Goal: Information Seeking & Learning: Learn about a topic

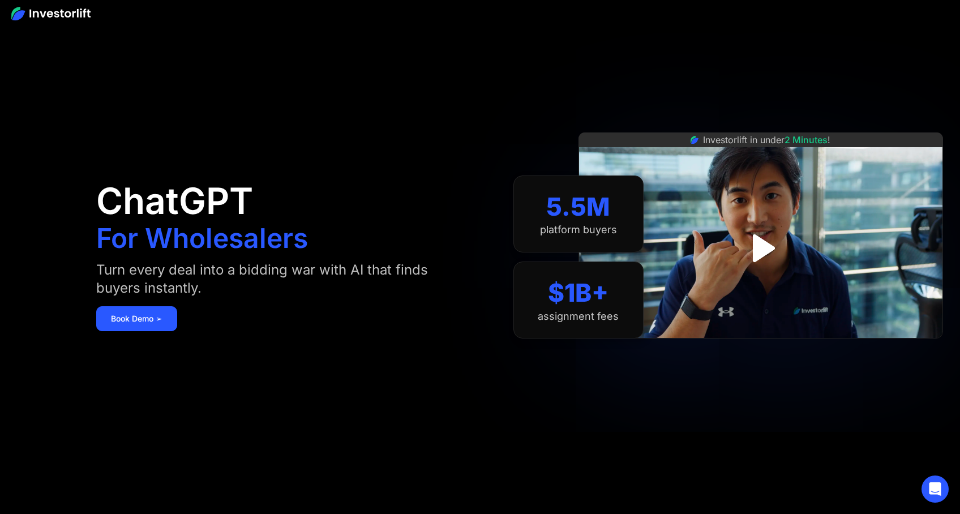
click at [46, 11] on img at bounding box center [50, 14] width 79 height 14
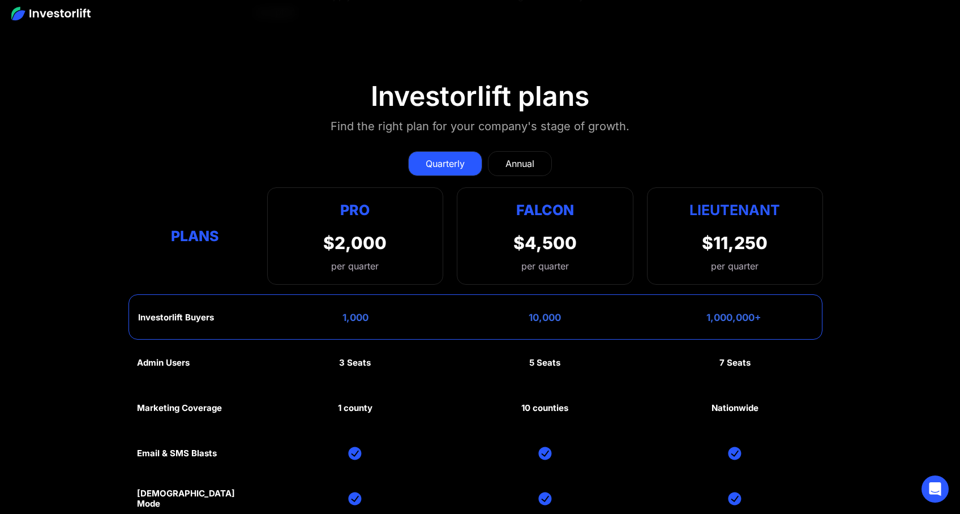
scroll to position [5424, 0]
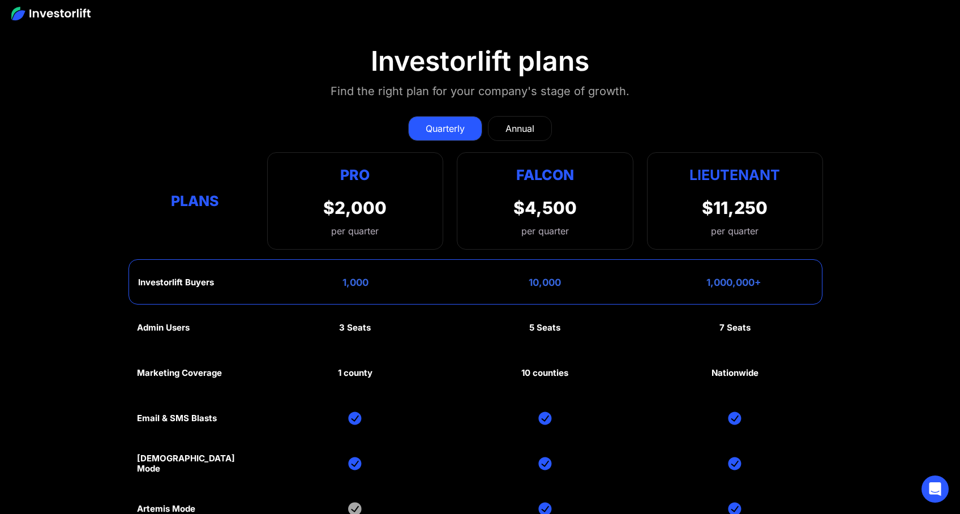
click at [501, 118] on link "Annual" at bounding box center [520, 128] width 64 height 25
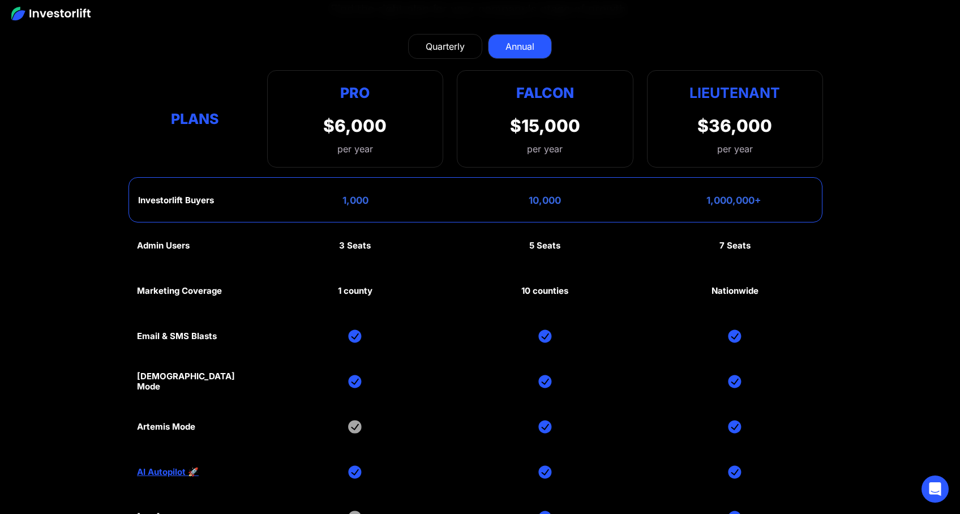
scroll to position [5475, 0]
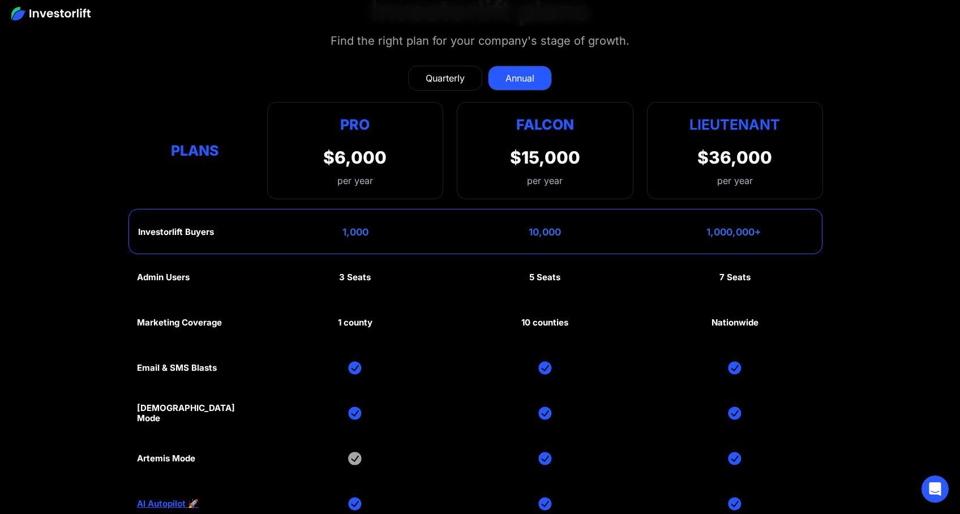
click at [439, 71] on div "Quarterly" at bounding box center [445, 78] width 39 height 14
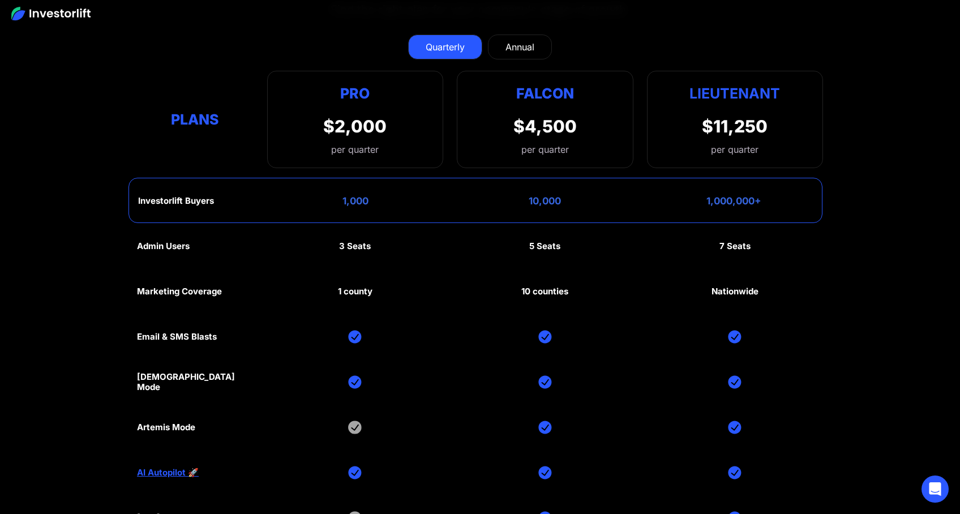
scroll to position [5489, 0]
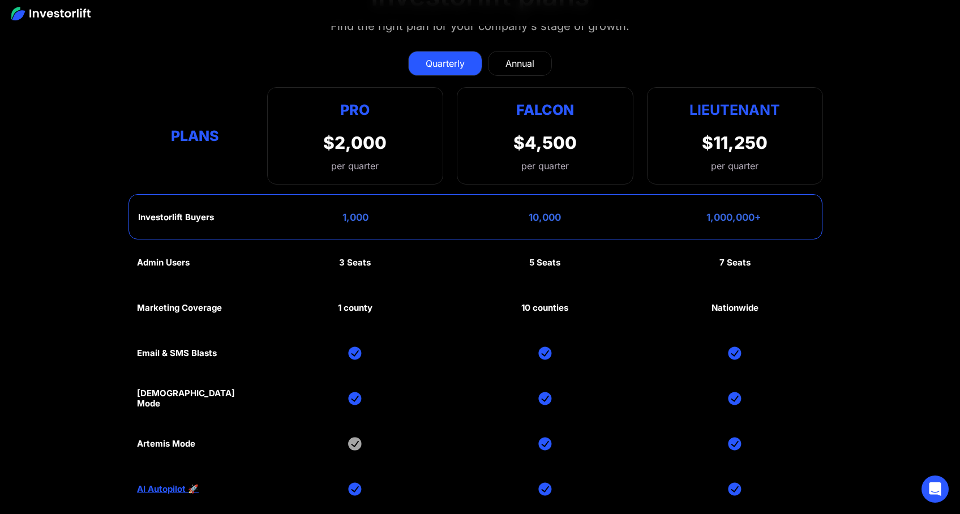
click at [952, 121] on section "Investorlift plans Find the right plan for your company's stage of growth. Quar…" at bounding box center [480, 282] width 960 height 661
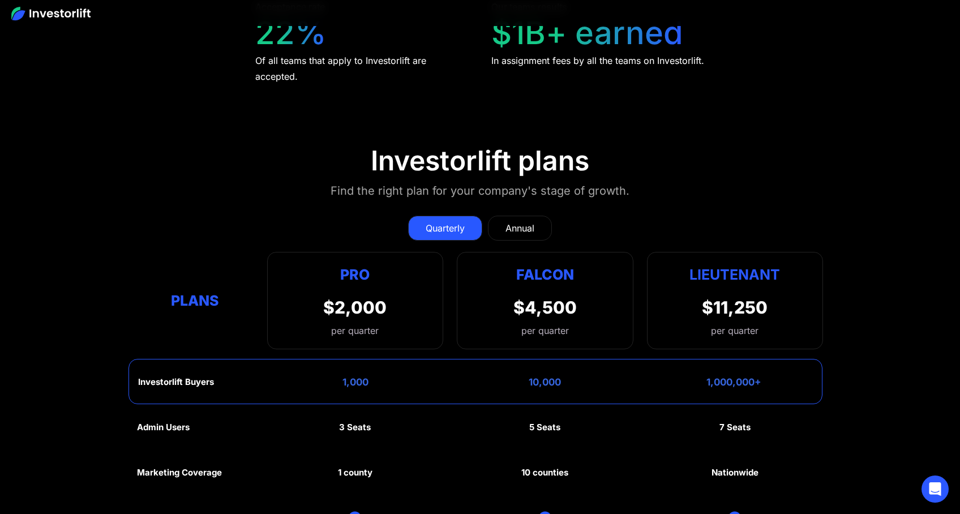
scroll to position [5346, 0]
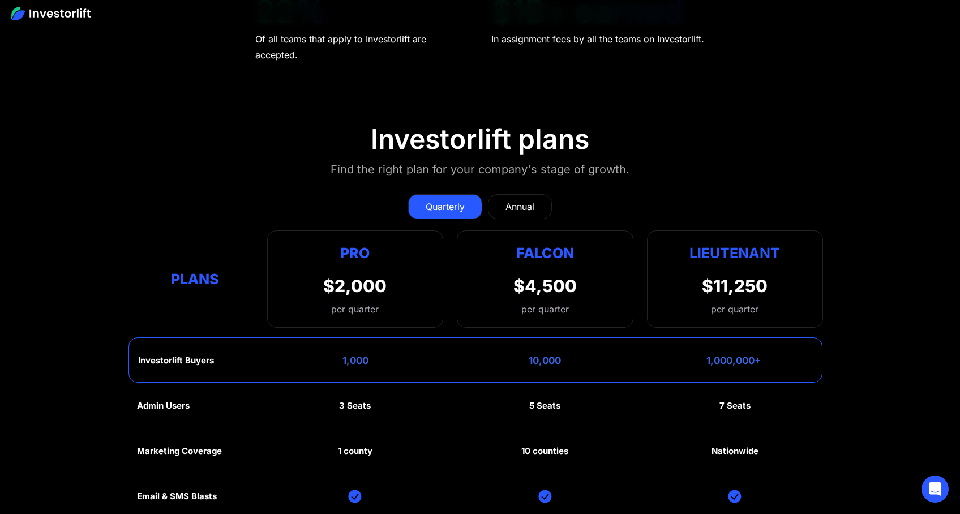
click at [518, 200] on div "Annual" at bounding box center [520, 207] width 29 height 14
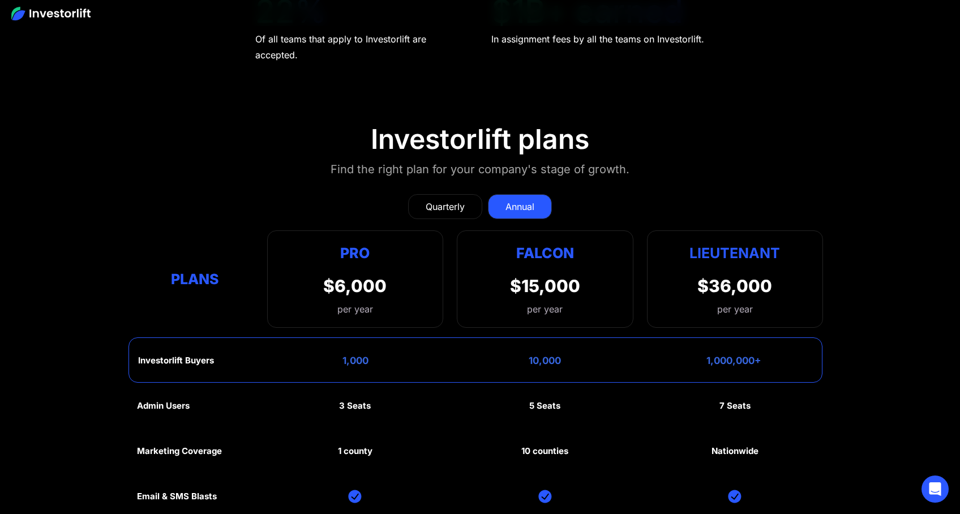
scroll to position [5359, 0]
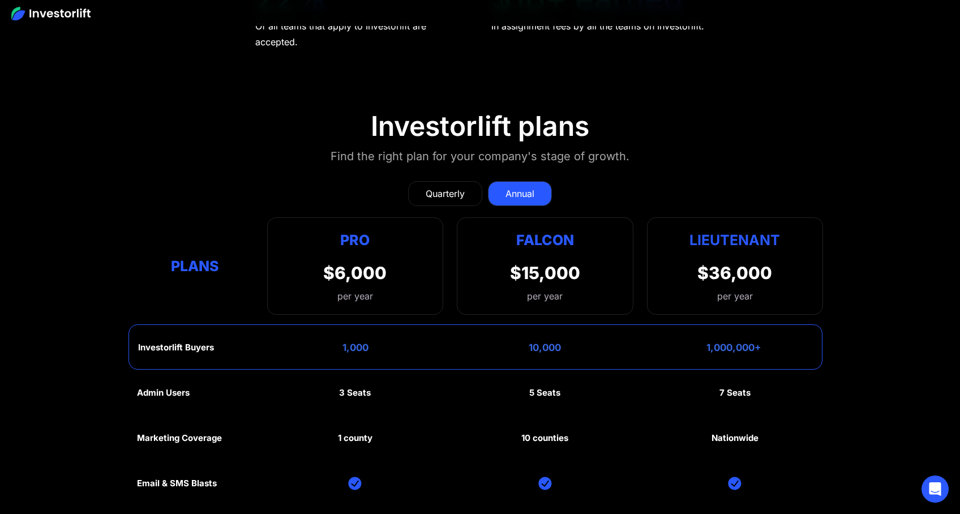
click at [441, 187] on div "Quarterly" at bounding box center [445, 194] width 39 height 14
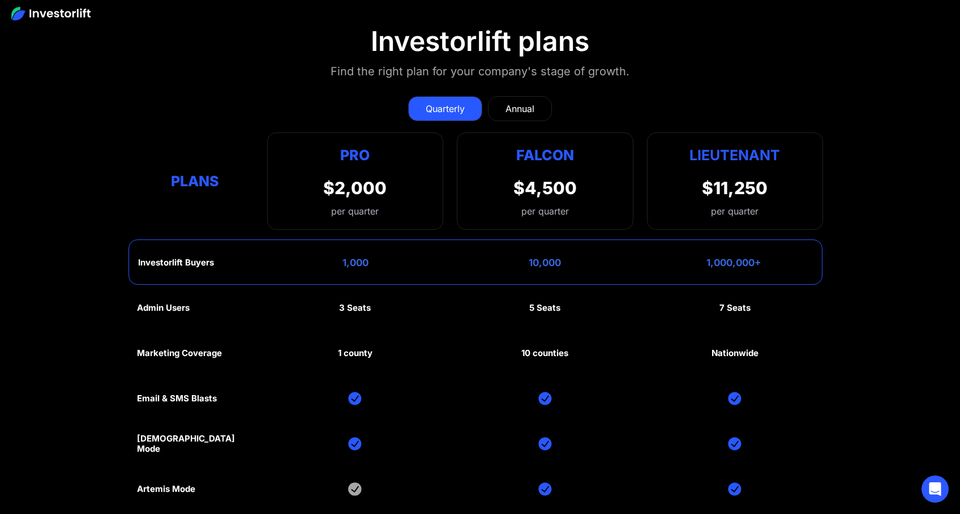
scroll to position [5520, 0]
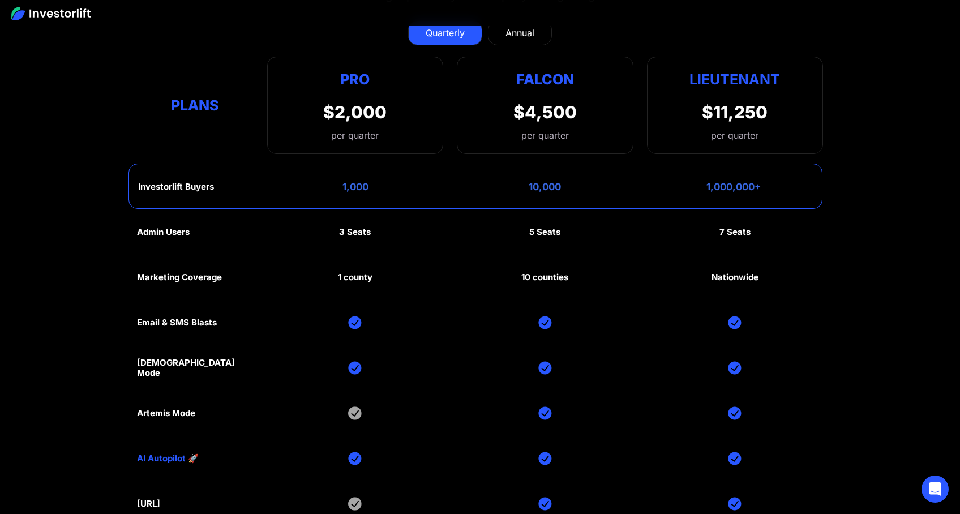
click at [737, 181] on div "1,000,000+" at bounding box center [734, 186] width 55 height 11
click at [888, 189] on section "Investorlift plans Find the right plan for your company's stage of growth. Quar…" at bounding box center [480, 252] width 960 height 661
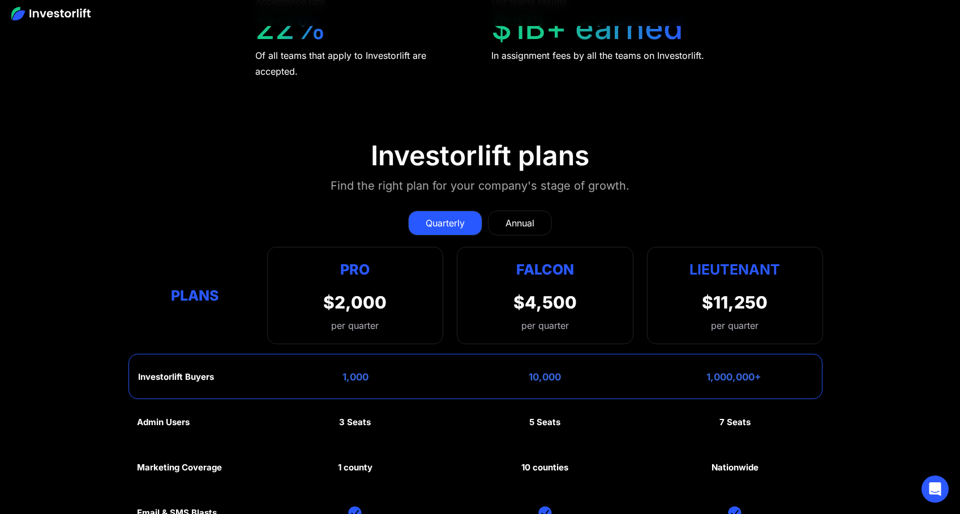
scroll to position [5423, 0]
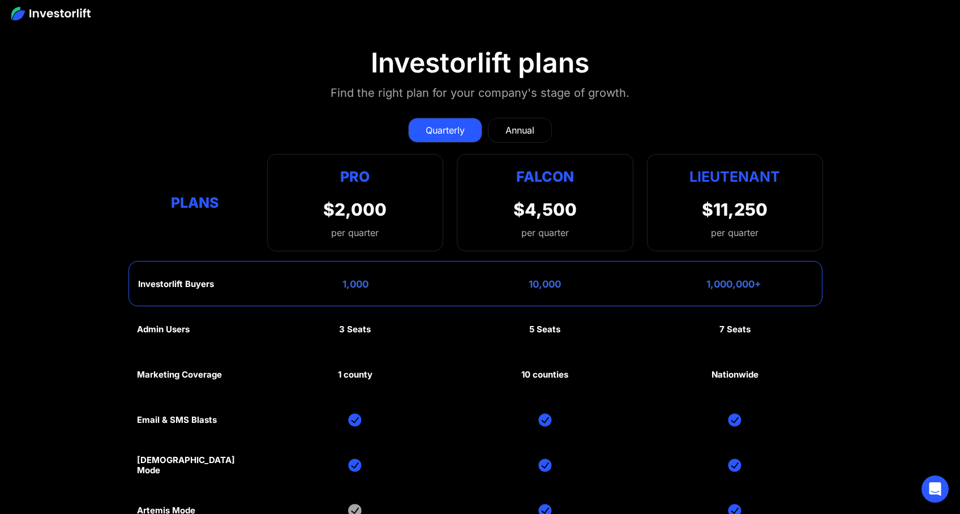
click at [877, 210] on section "Investorlift plans Find the right plan for your company's stage of growth. Quar…" at bounding box center [480, 349] width 960 height 661
click at [716, 204] on div "$11,250" at bounding box center [735, 209] width 66 height 20
click at [831, 216] on section "Investorlift plans Find the right plan for your company's stage of growth. Quar…" at bounding box center [480, 349] width 960 height 661
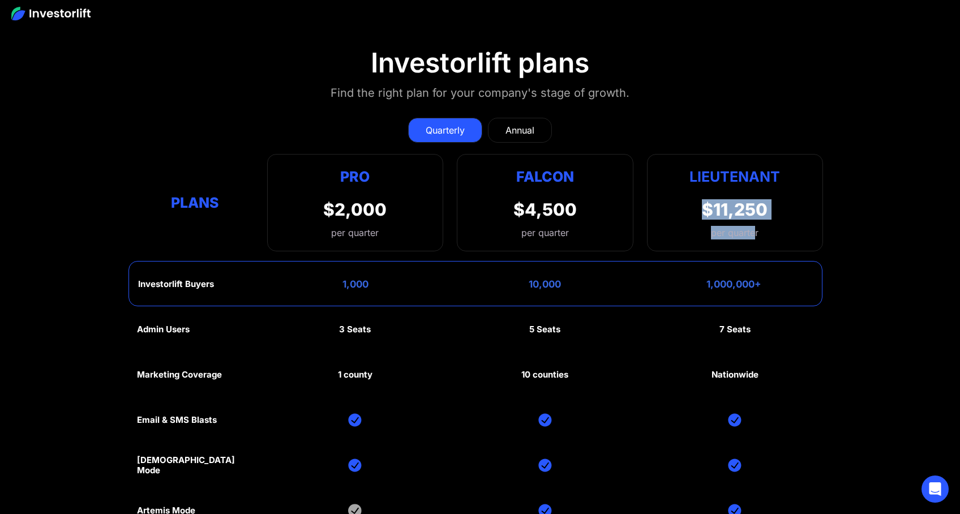
drag, startPoint x: 757, startPoint y: 227, endPoint x: 703, endPoint y: 202, distance: 59.0
click at [703, 202] on div "$11,250 per quarter" at bounding box center [735, 219] width 66 height 40
click at [821, 219] on div "Lieutenant $11,250 per quarter" at bounding box center [735, 202] width 176 height 97
drag, startPoint x: 752, startPoint y: 221, endPoint x: 683, endPoint y: 194, distance: 74.0
click at [683, 194] on div "Lieutenant $11,250 per quarter" at bounding box center [735, 202] width 176 height 97
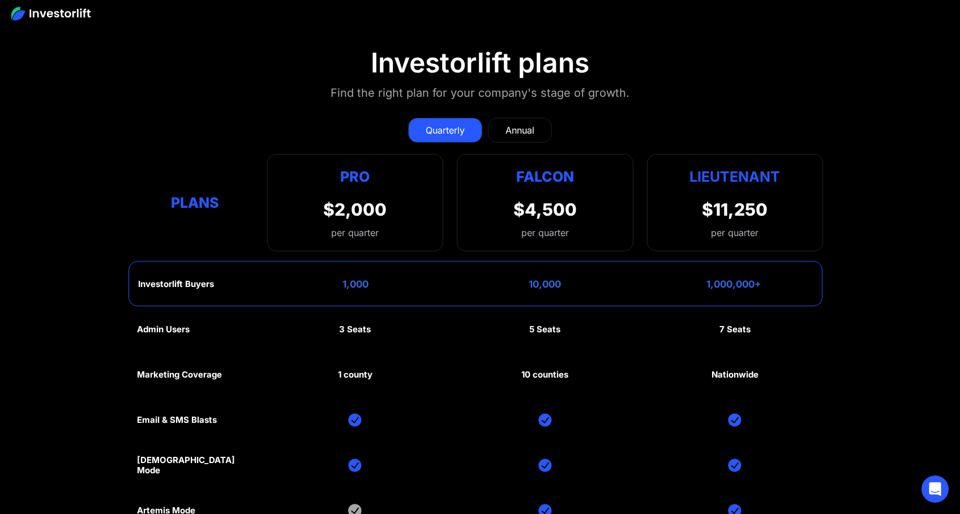
click at [753, 230] on div "per quarter" at bounding box center [735, 233] width 48 height 14
click at [757, 215] on div "$11,250 per quarter" at bounding box center [735, 219] width 66 height 40
click at [758, 215] on div "$11,250 per quarter" at bounding box center [735, 219] width 66 height 40
click at [759, 208] on div "$11,250" at bounding box center [735, 209] width 66 height 20
click at [759, 207] on div "$11,250" at bounding box center [735, 209] width 66 height 20
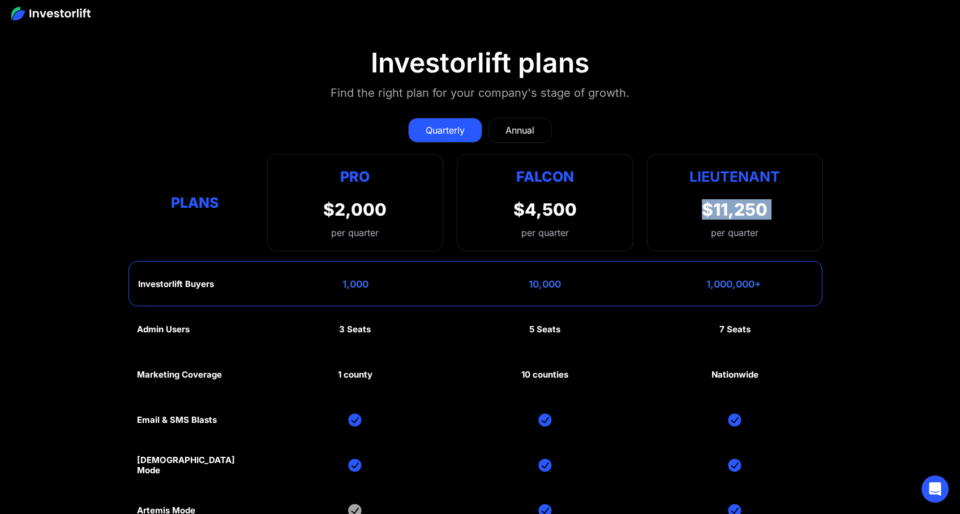
click at [758, 207] on div "$11,250" at bounding box center [735, 209] width 66 height 20
click at [753, 227] on div "per quarter" at bounding box center [735, 233] width 48 height 14
drag, startPoint x: 767, startPoint y: 226, endPoint x: 703, endPoint y: 196, distance: 70.7
click at [703, 199] on div "$11,250 per quarter" at bounding box center [735, 219] width 66 height 40
click at [790, 207] on div "Lieutenant $11,250 per quarter" at bounding box center [735, 202] width 176 height 97
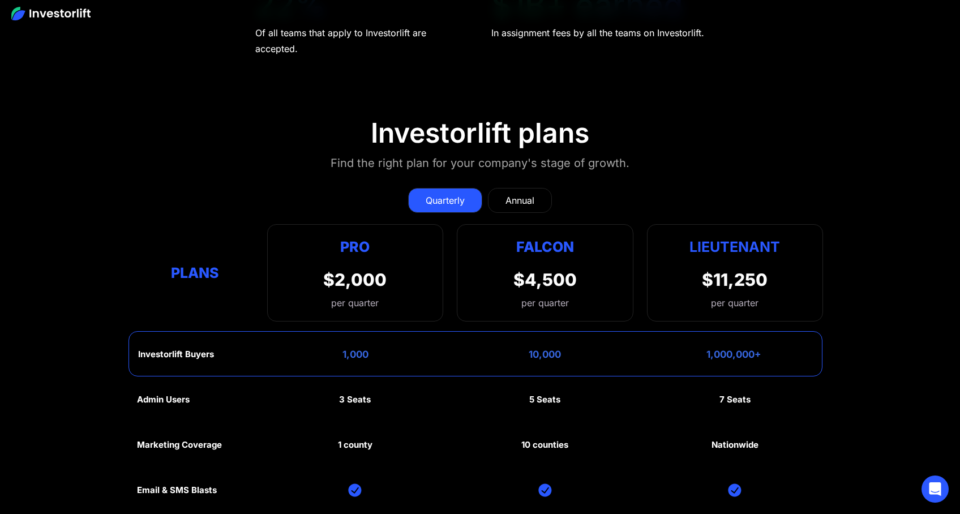
scroll to position [5391, 0]
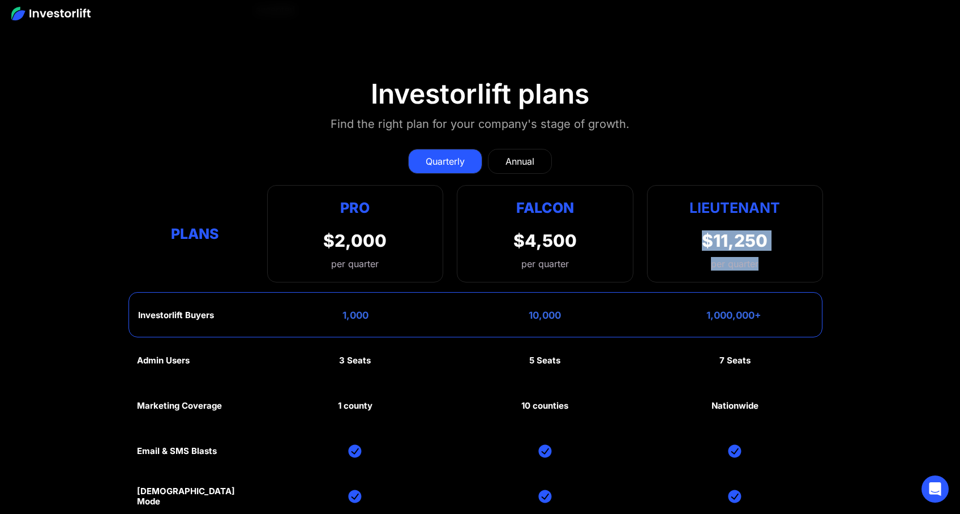
drag, startPoint x: 741, startPoint y: 251, endPoint x: 689, endPoint y: 218, distance: 62.4
click at [689, 218] on div "Lieutenant $11,250 per quarter" at bounding box center [735, 233] width 176 height 97
click at [744, 200] on strong "Lieutenant" at bounding box center [735, 207] width 91 height 17
drag, startPoint x: 767, startPoint y: 259, endPoint x: 700, endPoint y: 233, distance: 71.9
click at [700, 233] on div "Lieutenant $11,250 per quarter" at bounding box center [735, 233] width 176 height 97
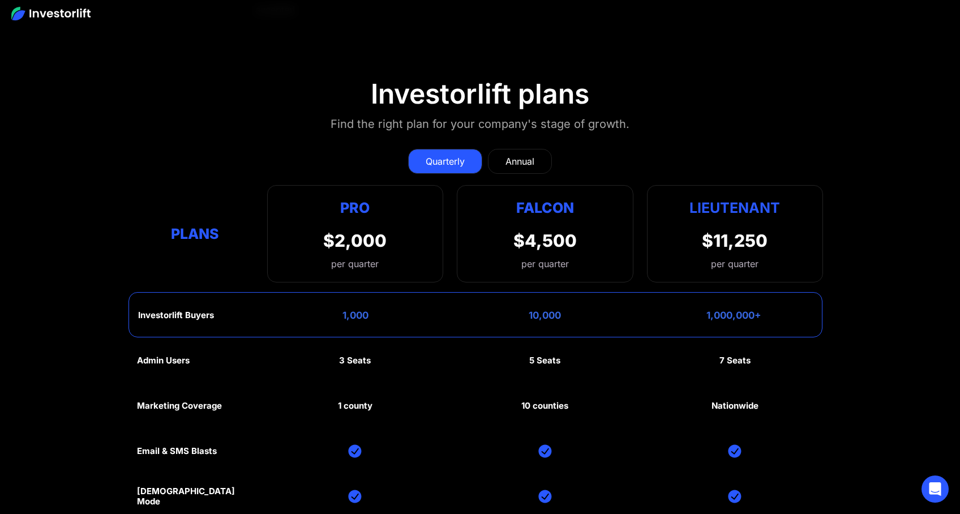
click at [759, 199] on strong "Lieutenant" at bounding box center [735, 207] width 91 height 17
drag, startPoint x: 774, startPoint y: 258, endPoint x: 705, endPoint y: 230, distance: 74.4
click at [705, 230] on div "Lieutenant $11,250 per quarter" at bounding box center [735, 233] width 176 height 97
click at [723, 199] on strong "Lieutenant" at bounding box center [735, 207] width 91 height 17
click at [730, 203] on strong "Lieutenant" at bounding box center [735, 207] width 91 height 17
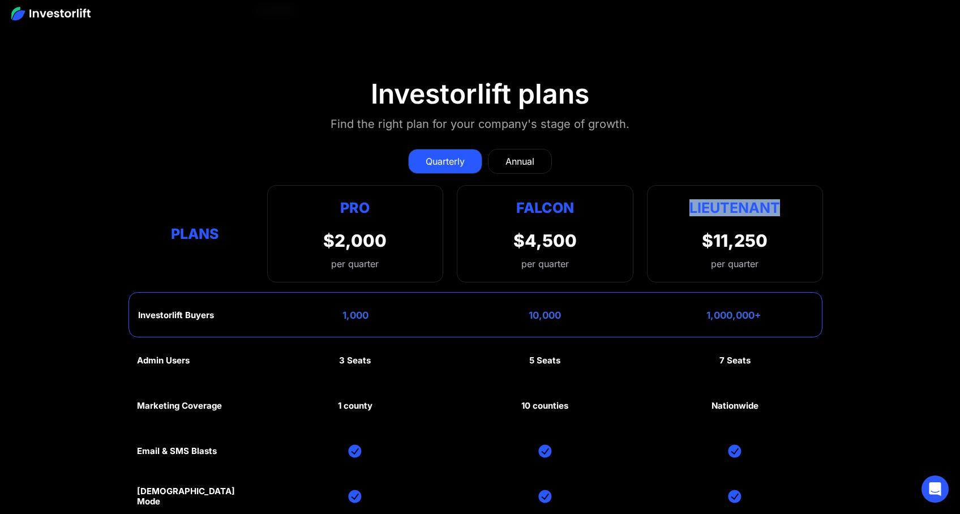
click at [730, 203] on strong "Lieutenant" at bounding box center [735, 207] width 91 height 17
click at [772, 240] on div "Lieutenant $11,250 per quarter" at bounding box center [735, 233] width 176 height 97
click at [759, 263] on div "Lieutenant $11,250 per quarter" at bounding box center [735, 233] width 176 height 97
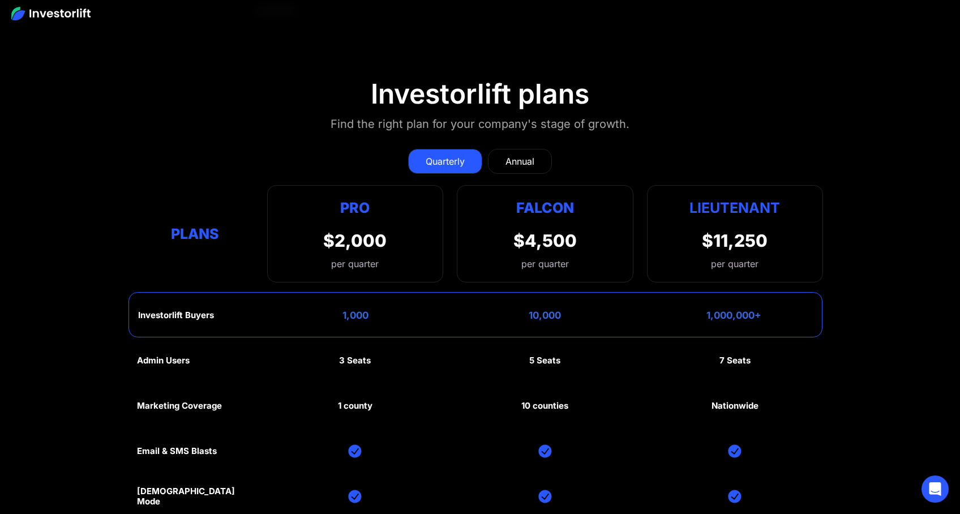
click at [746, 243] on div "$11,250" at bounding box center [735, 240] width 66 height 20
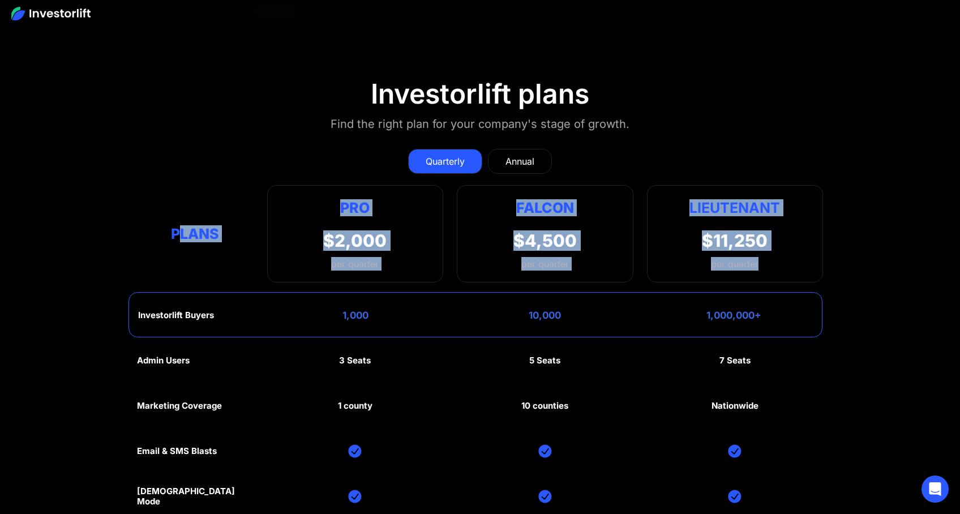
drag, startPoint x: 177, startPoint y: 221, endPoint x: 771, endPoint y: 258, distance: 595.1
click at [771, 258] on div "Plans Pro $2,000 per quarter Pro Falcon Ltnt. Users 3 10 Unltd Buyer Limit 100k…" at bounding box center [480, 233] width 686 height 97
click at [796, 259] on div "Lieutenant $11,250 per quarter" at bounding box center [735, 233] width 176 height 97
drag, startPoint x: 751, startPoint y: 254, endPoint x: 196, endPoint y: 212, distance: 557.1
click at [196, 212] on div "Plans Pro $2,000 per quarter Pro Falcon Ltnt. Users 3 10 Unltd Buyer Limit 100k…" at bounding box center [480, 233] width 686 height 97
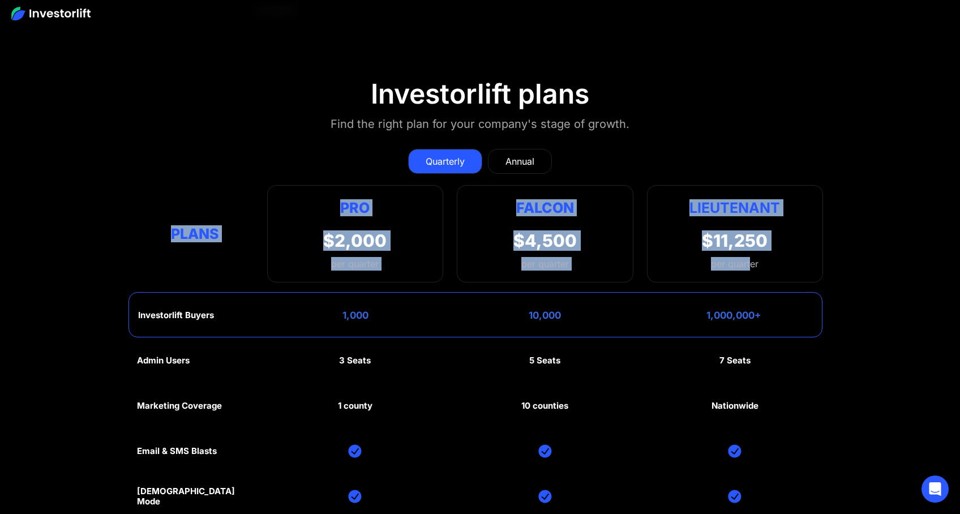
click at [194, 190] on div "Plans Pro $2,000 per quarter Pro Falcon Ltnt. Users 3 10 Unltd Buyer Limit 100k…" at bounding box center [480, 233] width 686 height 97
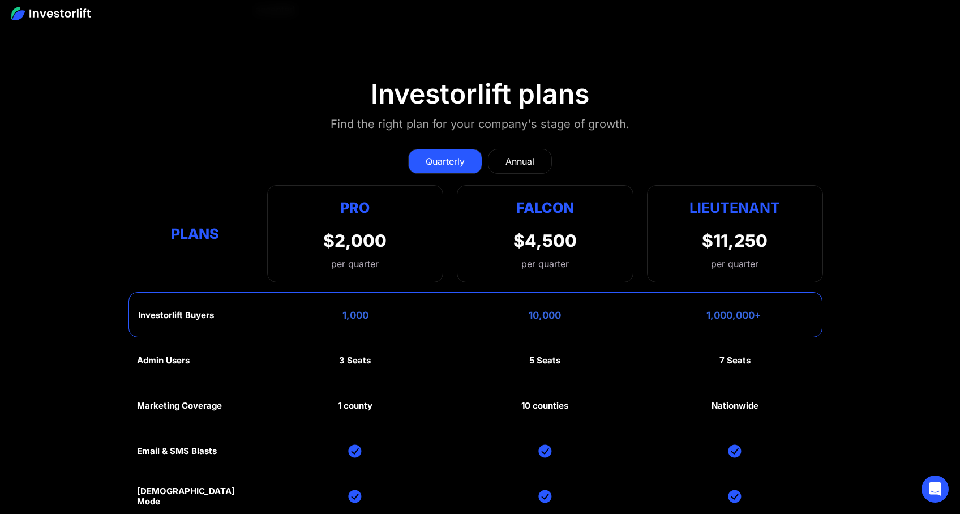
click at [777, 232] on div "Lieutenant $11,250 per quarter" at bounding box center [735, 233] width 176 height 97
click at [749, 231] on div "$11,250" at bounding box center [735, 240] width 66 height 20
click at [751, 247] on div "$11,250 per quarter" at bounding box center [735, 250] width 66 height 40
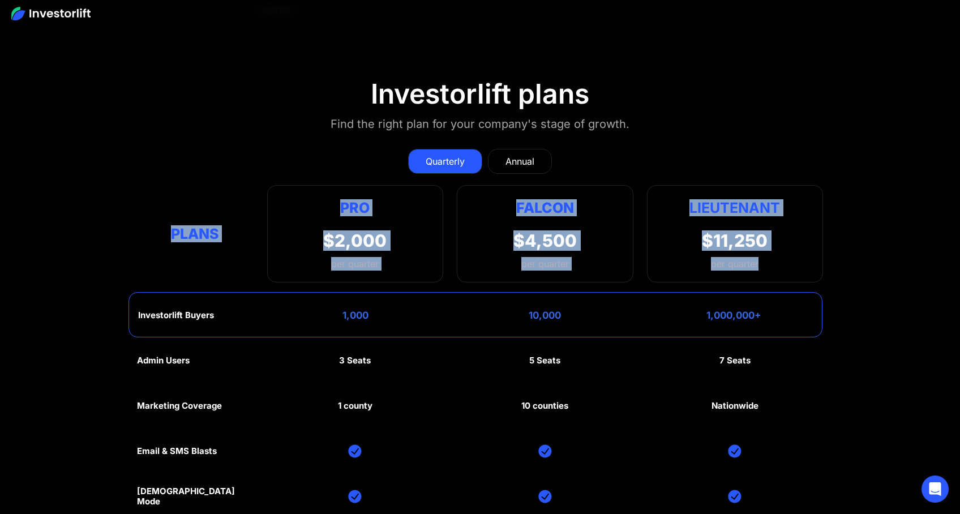
drag, startPoint x: 765, startPoint y: 263, endPoint x: 146, endPoint y: 204, distance: 621.7
click at [146, 204] on div "Plans Pro $2,000 per quarter Pro Falcon Ltnt. Users 3 10 Unltd Buyer Limit 100k…" at bounding box center [480, 233] width 686 height 97
click at [166, 194] on div "Plans Pro $2,000 per quarter Pro Falcon Ltnt. Users 3 10 Unltd Buyer Limit 100k…" at bounding box center [480, 233] width 686 height 97
drag, startPoint x: 339, startPoint y: 202, endPoint x: 762, endPoint y: 255, distance: 426.4
click at [760, 255] on div "Plans Pro $2,000 per quarter Pro Falcon Ltnt. Users 3 10 Unltd Buyer Limit 100k…" at bounding box center [480, 233] width 686 height 97
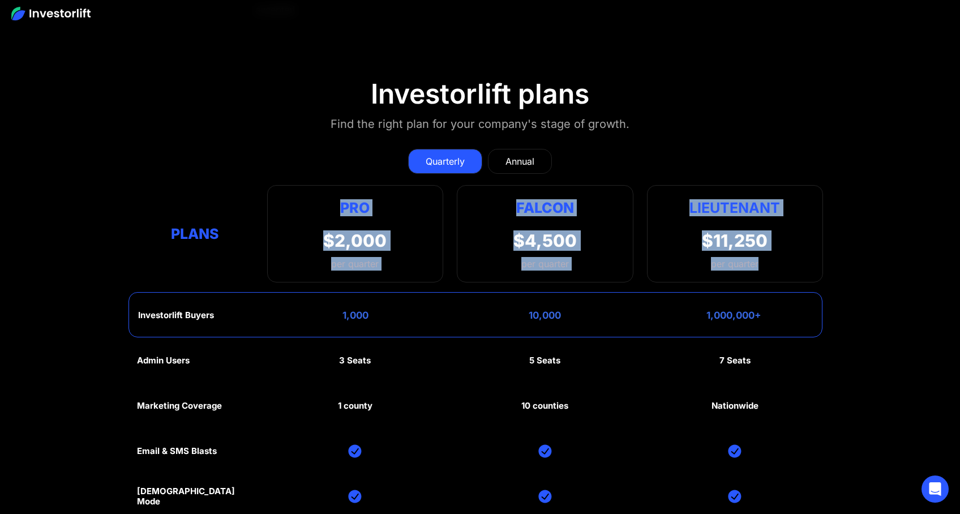
click at [784, 259] on div "Lieutenant $11,250 per quarter" at bounding box center [735, 233] width 176 height 97
drag, startPoint x: 771, startPoint y: 259, endPoint x: 197, endPoint y: 181, distance: 579.5
click at [197, 185] on div "Plans Pro $2,000 per quarter Pro Falcon Ltnt. Users 3 10 Unltd Buyer Limit 100k…" at bounding box center [480, 233] width 686 height 97
click at [259, 197] on div "Plans Pro $2,000 per quarter Pro Falcon Ltnt. Users 3 10 Unltd Buyer Limit 100k…" at bounding box center [480, 233] width 686 height 97
drag, startPoint x: 336, startPoint y: 202, endPoint x: 821, endPoint y: 270, distance: 489.5
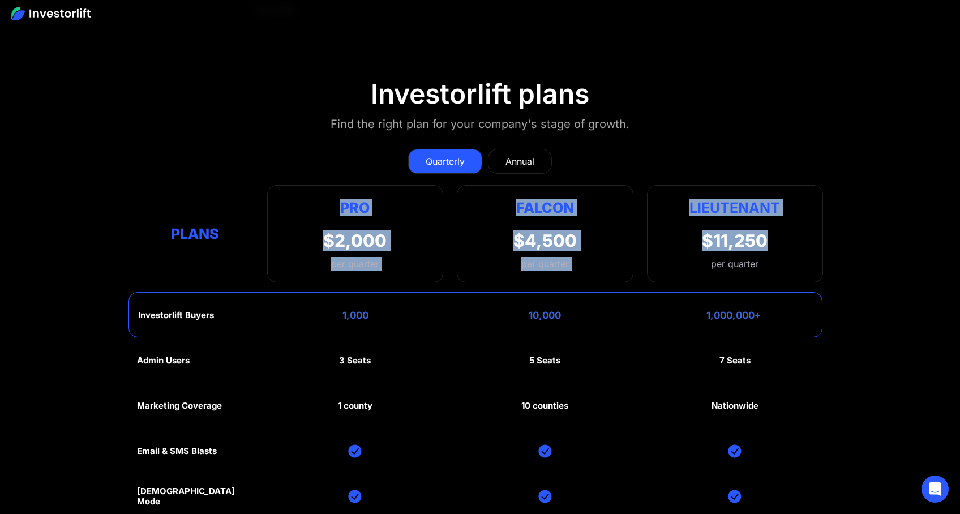
click at [821, 270] on div "Plans Pro $2,000 per quarter Pro Falcon Ltnt. Users 3 10 Unltd Buyer Limit 100k…" at bounding box center [480, 233] width 686 height 97
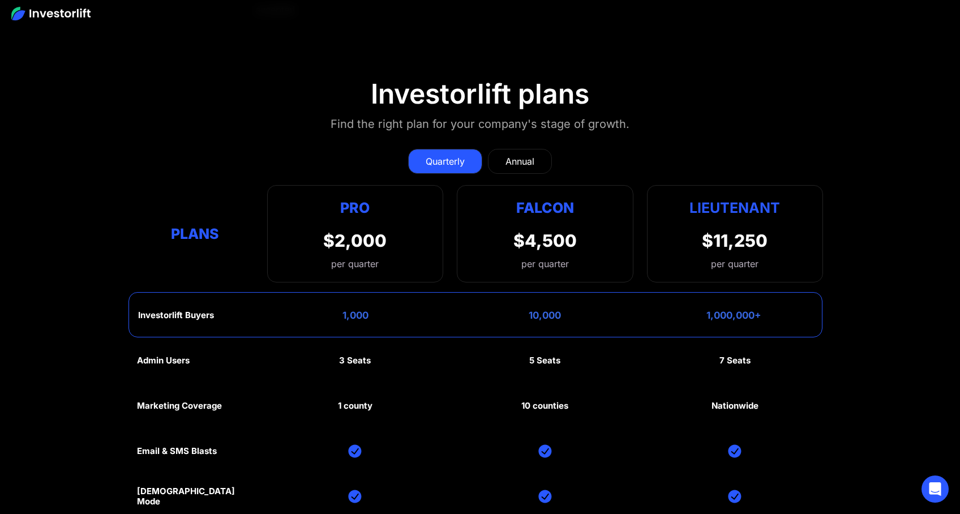
click at [779, 263] on div "Lieutenant $11,250 per quarter" at bounding box center [735, 233] width 176 height 97
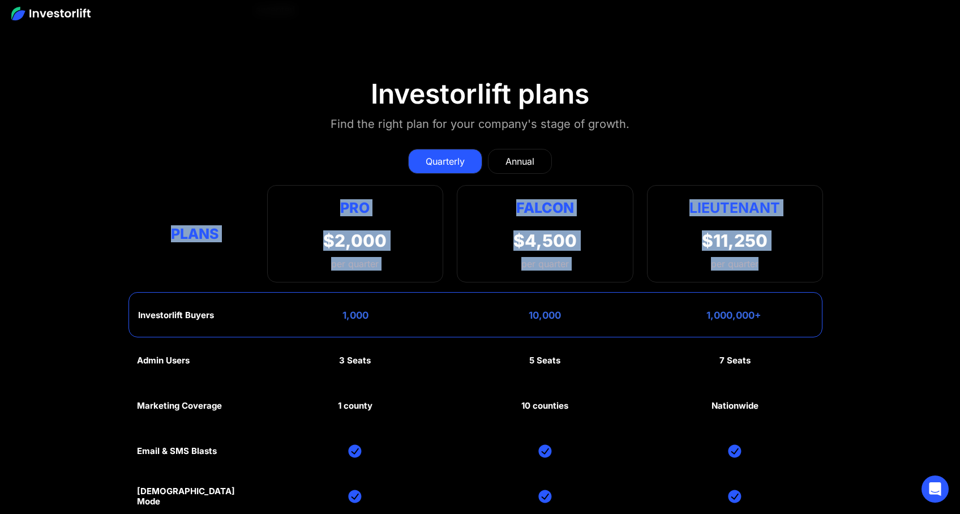
drag, startPoint x: 749, startPoint y: 257, endPoint x: 242, endPoint y: 206, distance: 510.0
click at [172, 205] on div "Plans Pro $2,000 per quarter Pro Falcon Ltnt. Users 3 10 Unltd Buyer Limit 100k…" at bounding box center [480, 233] width 686 height 97
click at [267, 205] on div "Pro $2,000 per quarter Pro Falcon Ltnt. Users 3 10 Unltd Buyer Limit 100k 500k …" at bounding box center [355, 233] width 176 height 97
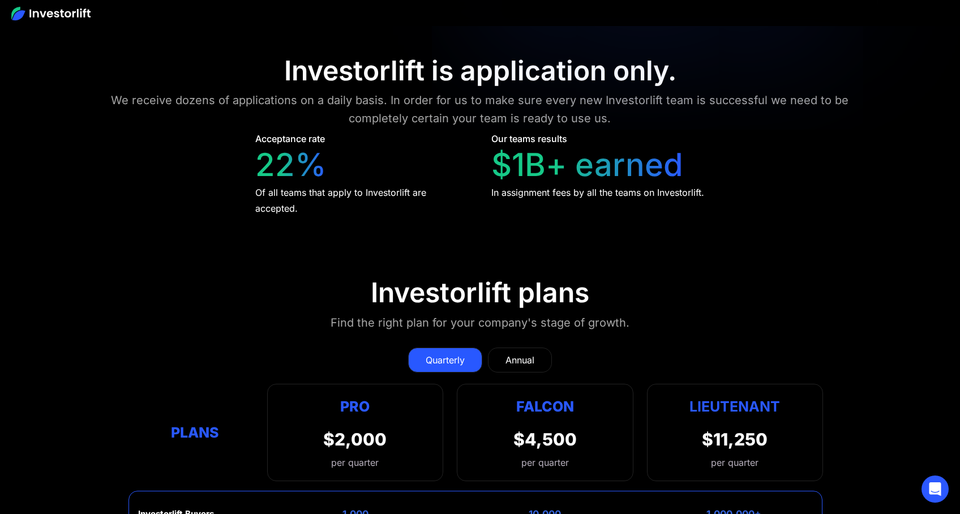
scroll to position [5190, 0]
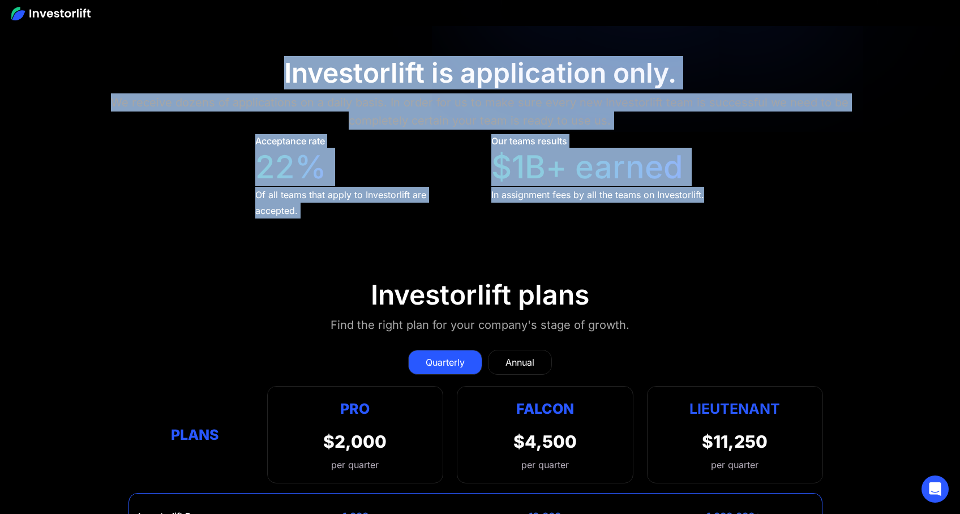
drag, startPoint x: 693, startPoint y: 190, endPoint x: 269, endPoint y: 63, distance: 442.0
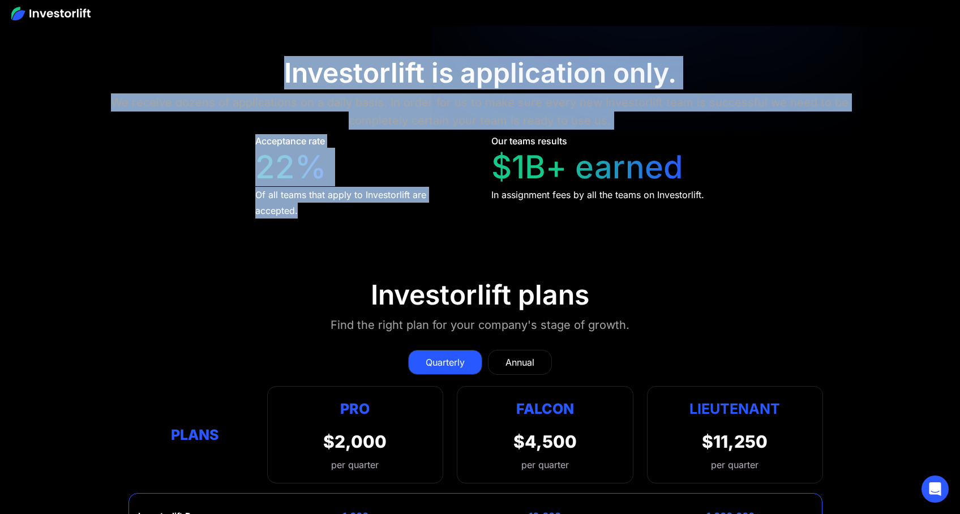
drag, startPoint x: 306, startPoint y: 206, endPoint x: 276, endPoint y: 60, distance: 148.7
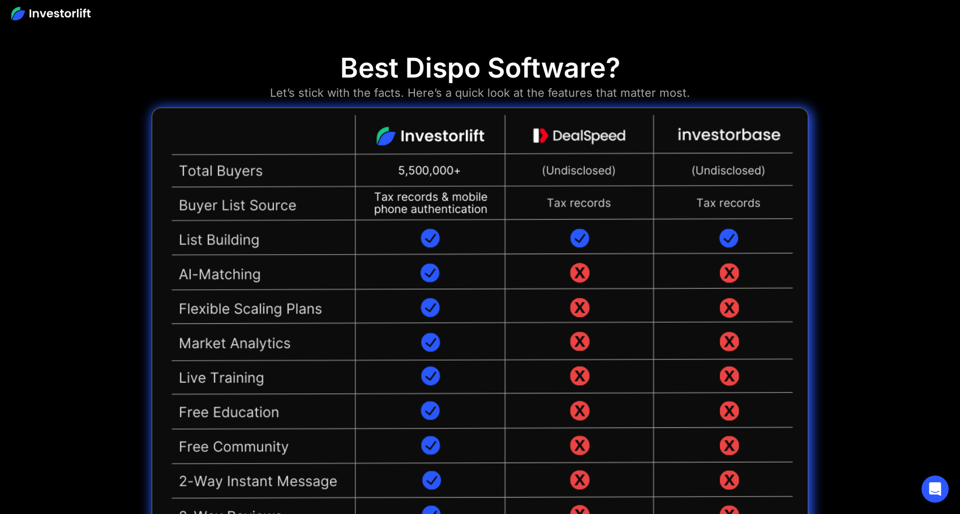
scroll to position [2550, 0]
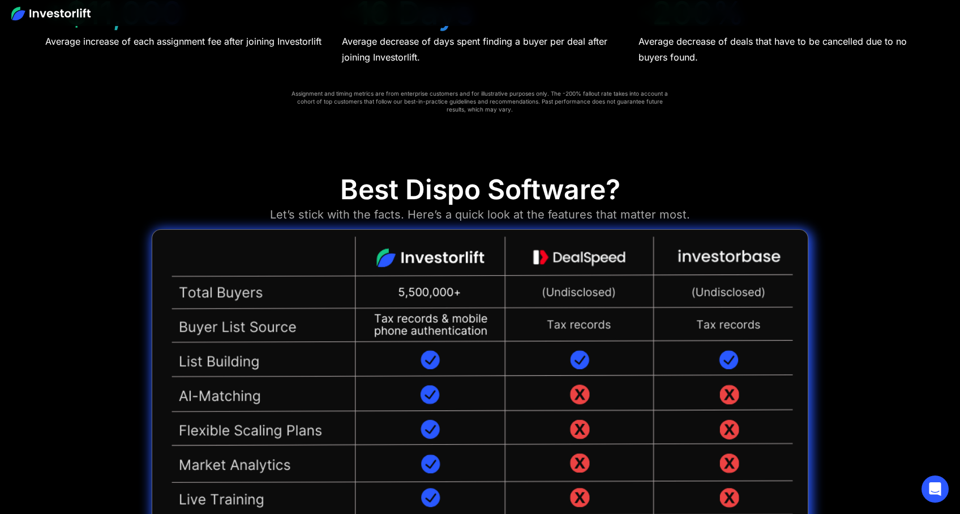
click at [873, 267] on div "Best Dispo Software? Let’s stick with the facts. Here’s a quick look at the fea…" at bounding box center [480, 452] width 960 height 614
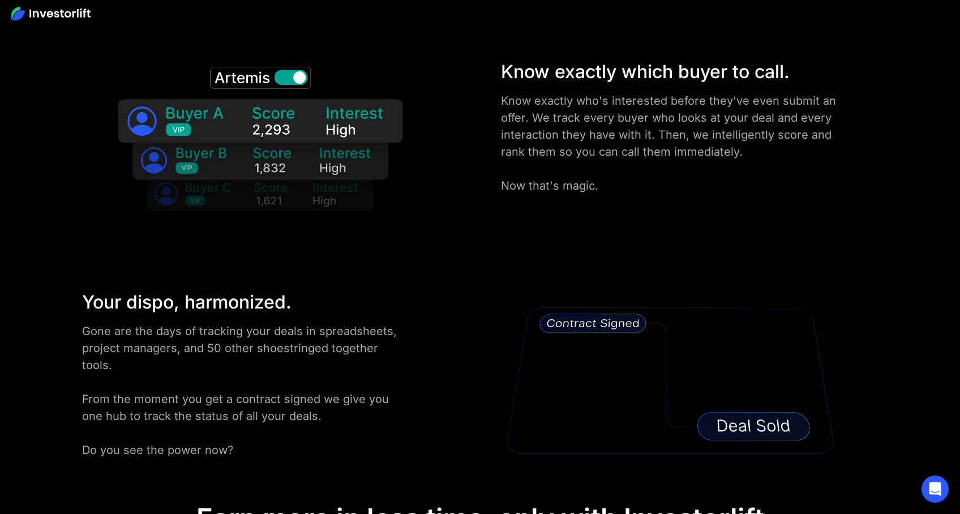
scroll to position [1947, 0]
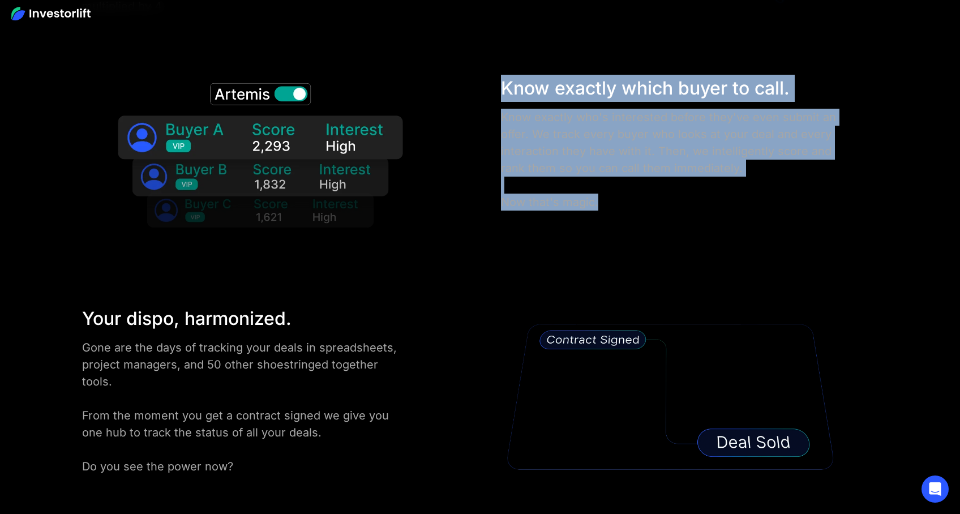
drag, startPoint x: 630, startPoint y: 209, endPoint x: 501, endPoint y: 86, distance: 178.2
click at [501, 86] on div "Know exactly which buyer to call. Know exactly who's interested before they've …" at bounding box center [480, 162] width 864 height 174
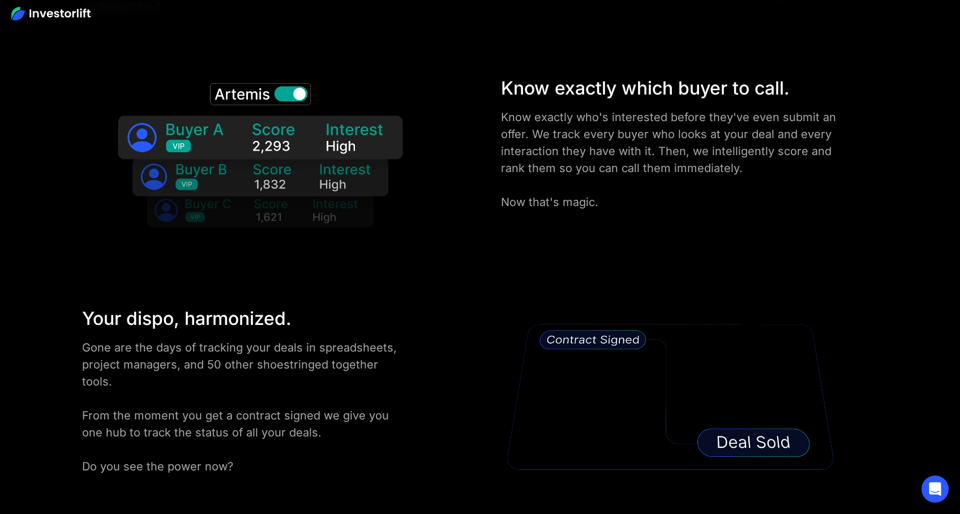
click at [660, 290] on div "Rapidly build your buyers list. Plug in any property in [GEOGRAPHIC_DATA] to fi…" at bounding box center [480, 46] width 960 height 885
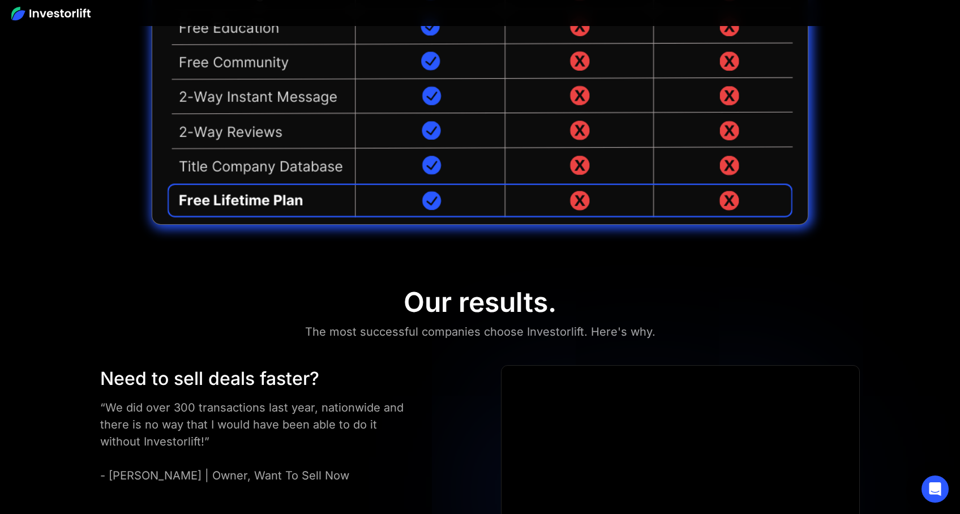
scroll to position [3096, 0]
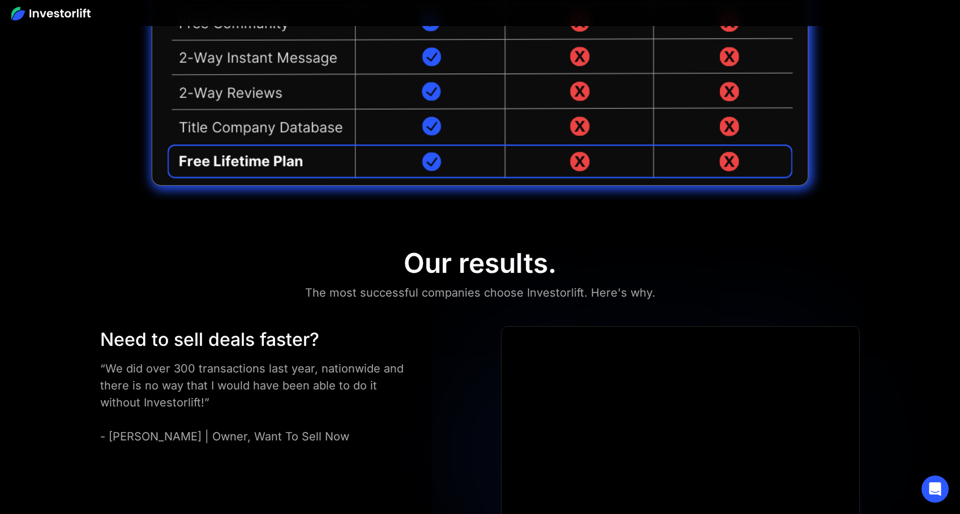
click at [478, 266] on div "Our results." at bounding box center [480, 263] width 153 height 33
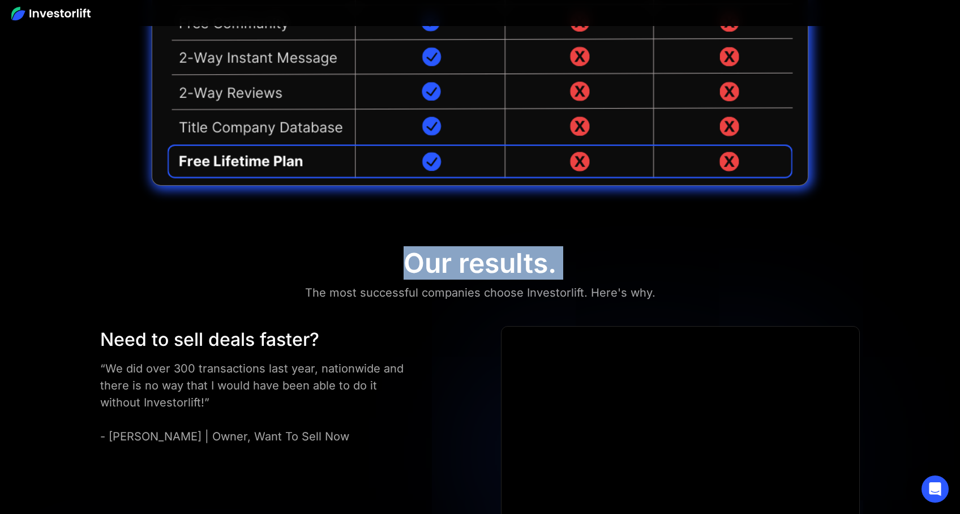
click at [478, 266] on div "Our results." at bounding box center [480, 263] width 153 height 33
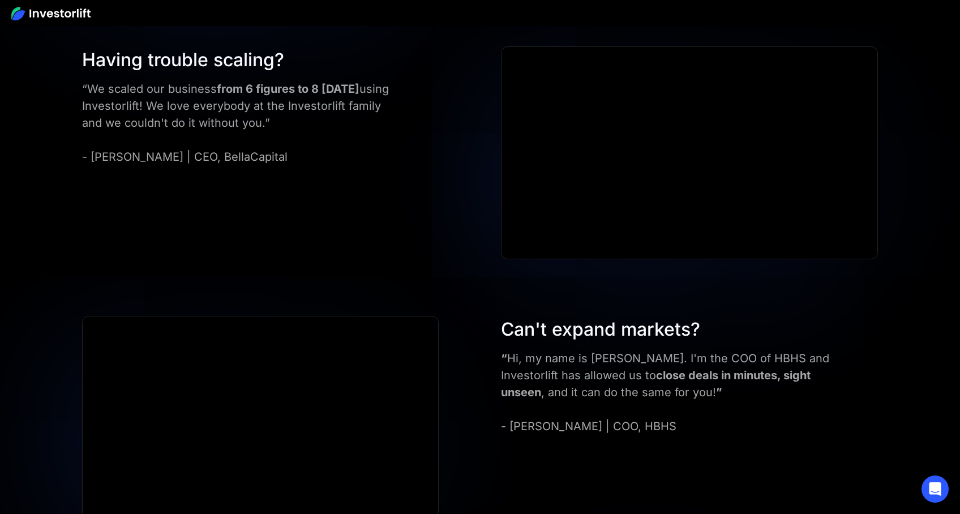
scroll to position [3958, 0]
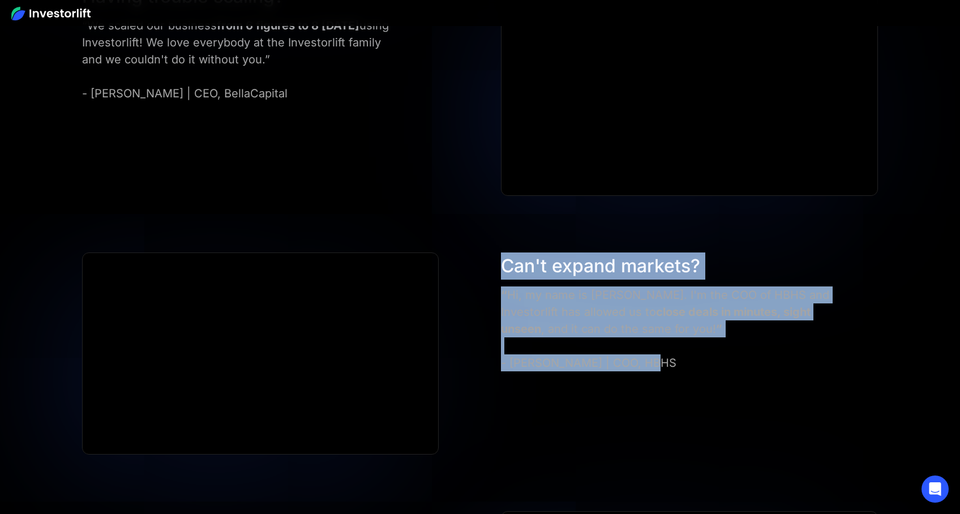
drag, startPoint x: 655, startPoint y: 352, endPoint x: 490, endPoint y: 241, distance: 198.2
click at [490, 241] on div "Need to sell deals faster? “We did over 300 transactions last year, nationwide …" at bounding box center [480, 358] width 960 height 1789
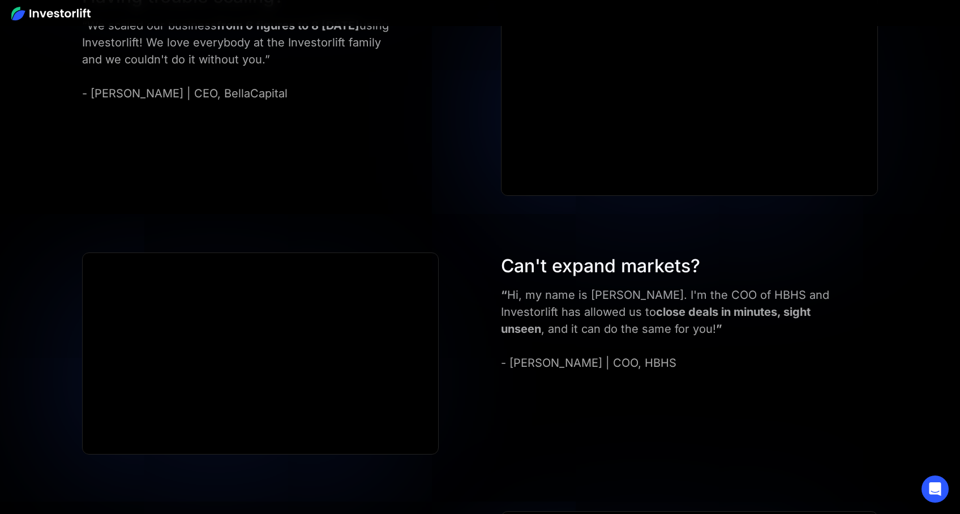
click at [838, 438] on div "Can't expand markets? “ Hi, my name is [PERSON_NAME]. I'm the COO of HBHS and I…" at bounding box center [480, 354] width 864 height 202
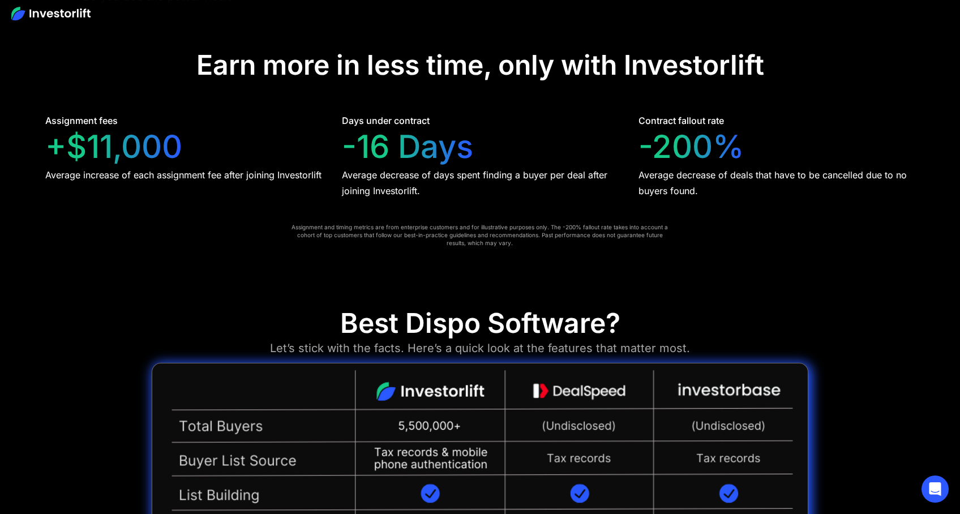
scroll to position [2516, 0]
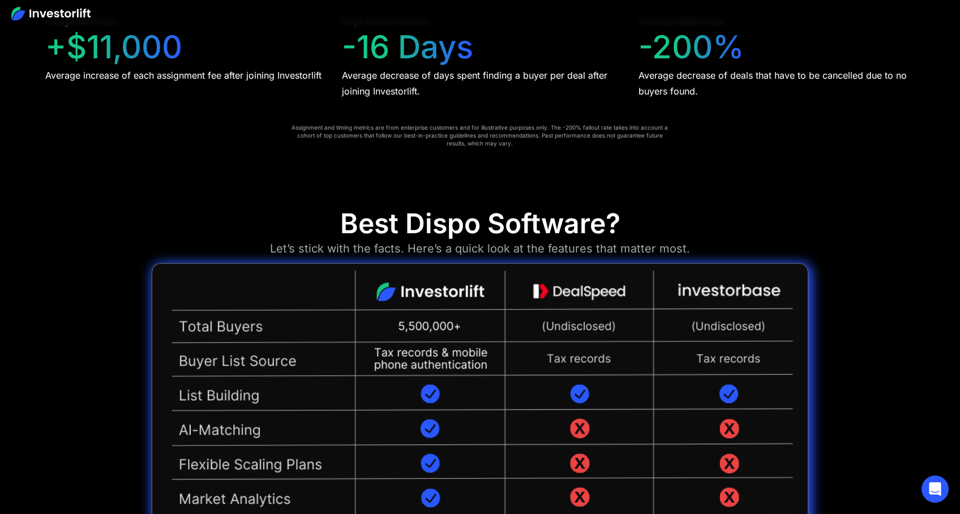
click at [362, 227] on div "Best Dispo Software?" at bounding box center [480, 223] width 280 height 33
click at [363, 227] on div "Best Dispo Software?" at bounding box center [480, 223] width 280 height 33
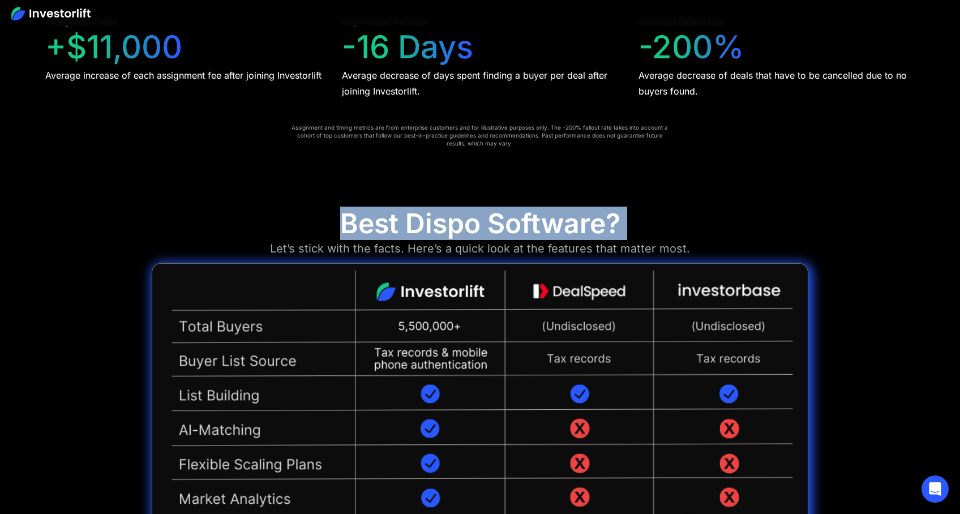
click at [363, 227] on div "Best Dispo Software?" at bounding box center [480, 223] width 280 height 33
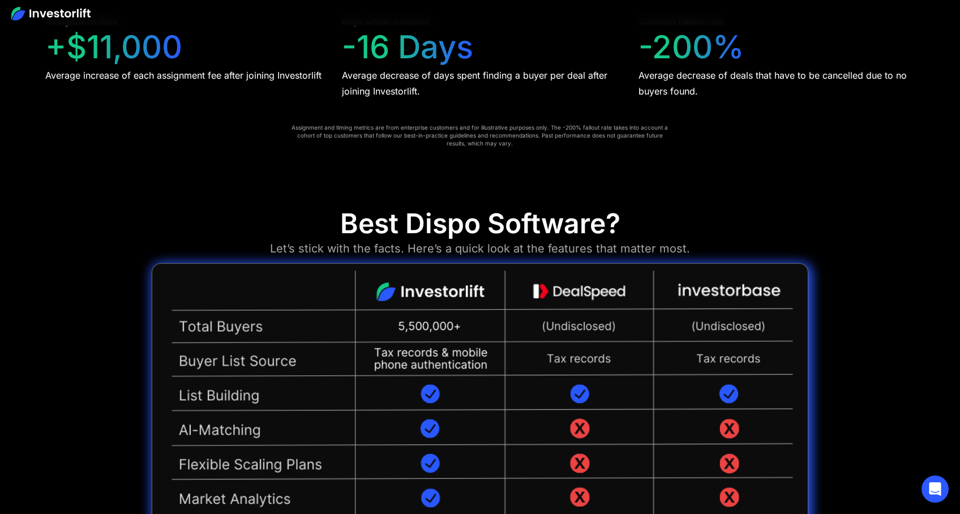
click at [857, 230] on div "Best Dispo Software? Let’s stick with the facts. Here’s a quick look at the fea…" at bounding box center [480, 486] width 960 height 614
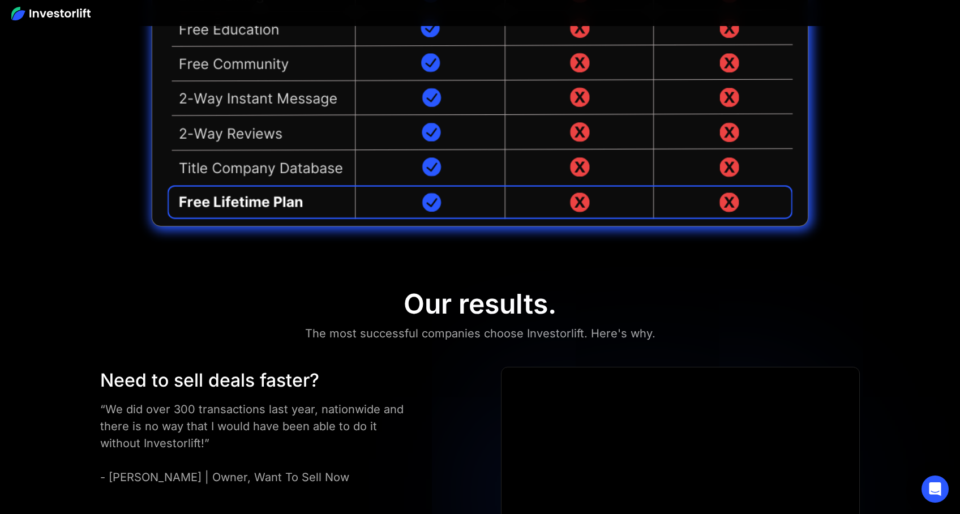
scroll to position [3166, 0]
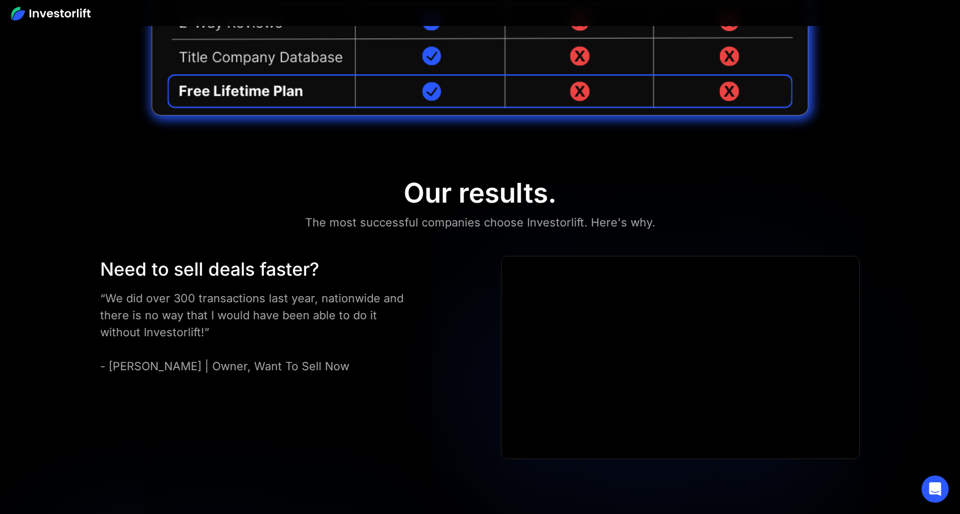
click at [416, 189] on div "Our results." at bounding box center [480, 193] width 153 height 33
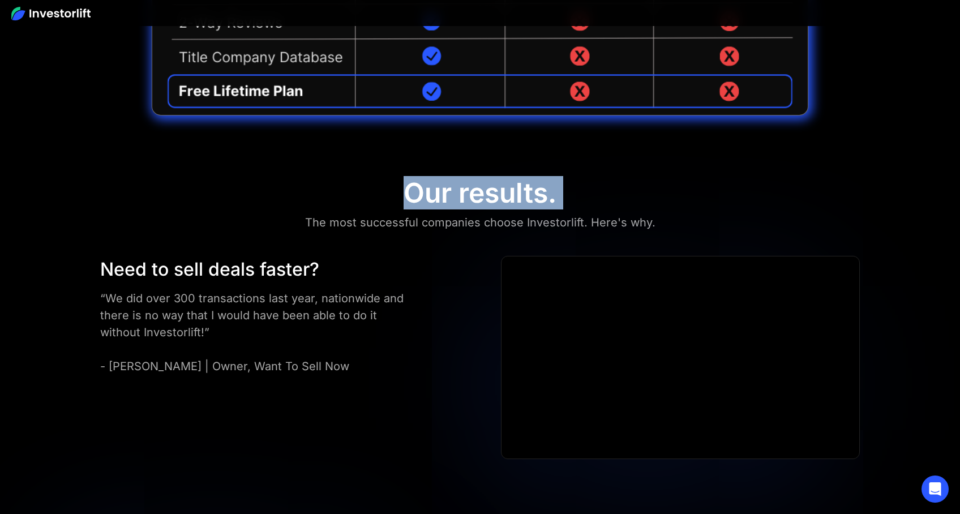
click at [416, 189] on div "Our results." at bounding box center [480, 193] width 153 height 33
click at [543, 193] on div "Our results." at bounding box center [480, 193] width 153 height 33
drag, startPoint x: 407, startPoint y: 193, endPoint x: 651, endPoint y: 204, distance: 244.3
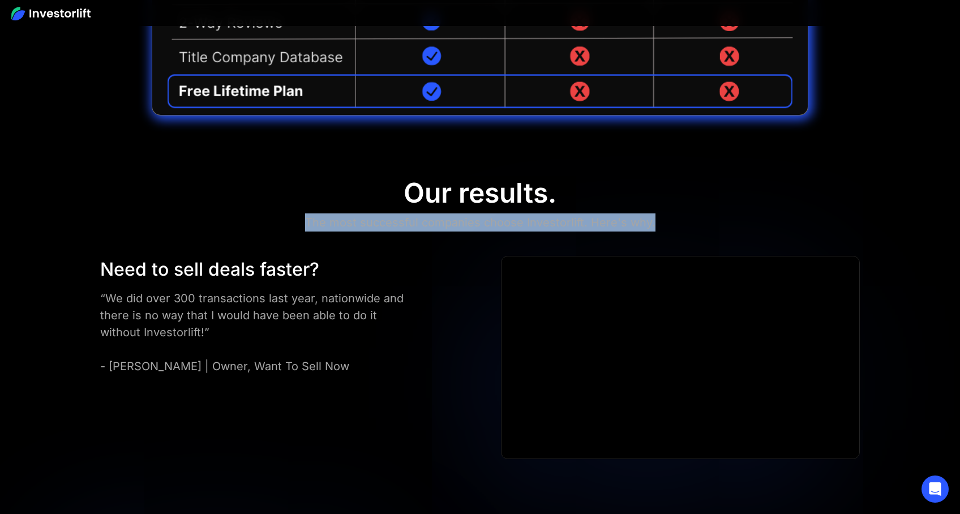
drag, startPoint x: 561, startPoint y: 205, endPoint x: 370, endPoint y: 182, distance: 192.2
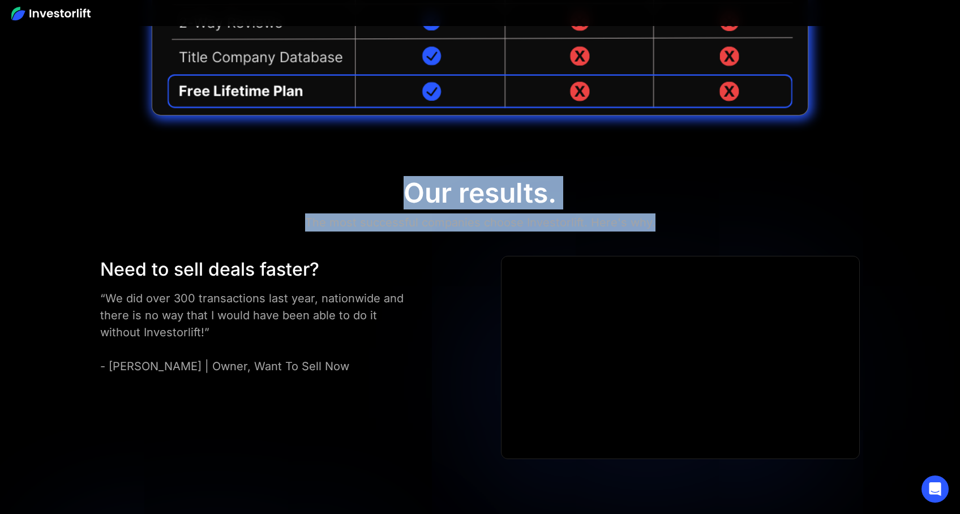
drag, startPoint x: 417, startPoint y: 187, endPoint x: 669, endPoint y: 225, distance: 254.3
drag, startPoint x: 409, startPoint y: 189, endPoint x: 658, endPoint y: 228, distance: 252.1
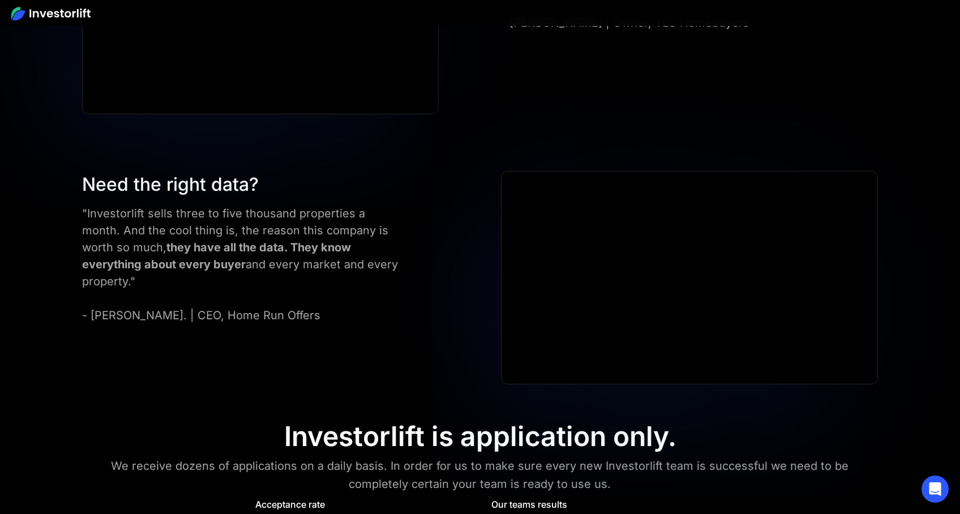
scroll to position [5032, 0]
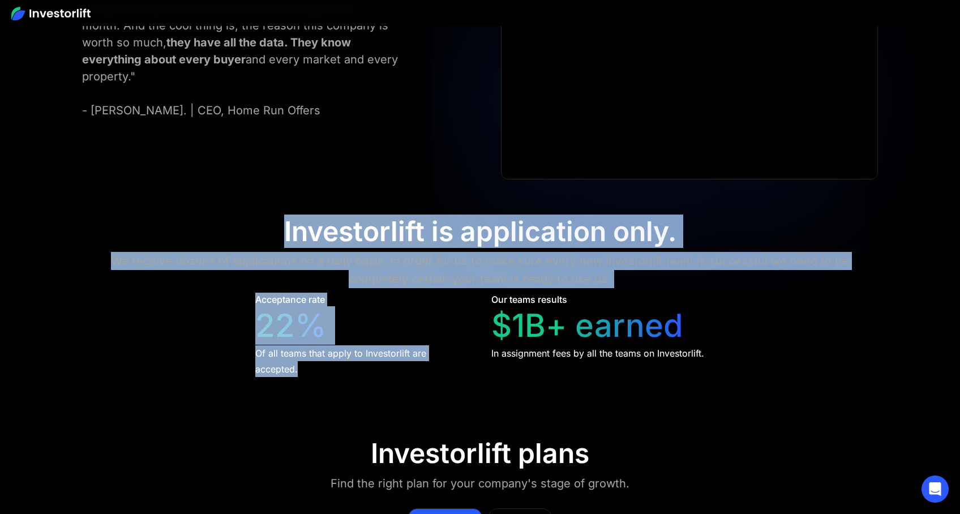
drag, startPoint x: 287, startPoint y: 225, endPoint x: 307, endPoint y: 368, distance: 144.1
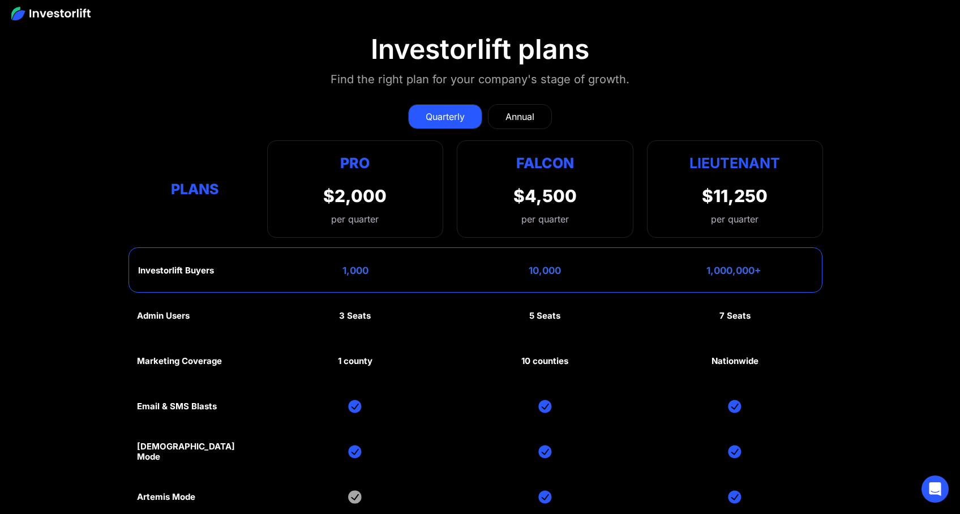
scroll to position [5420, 0]
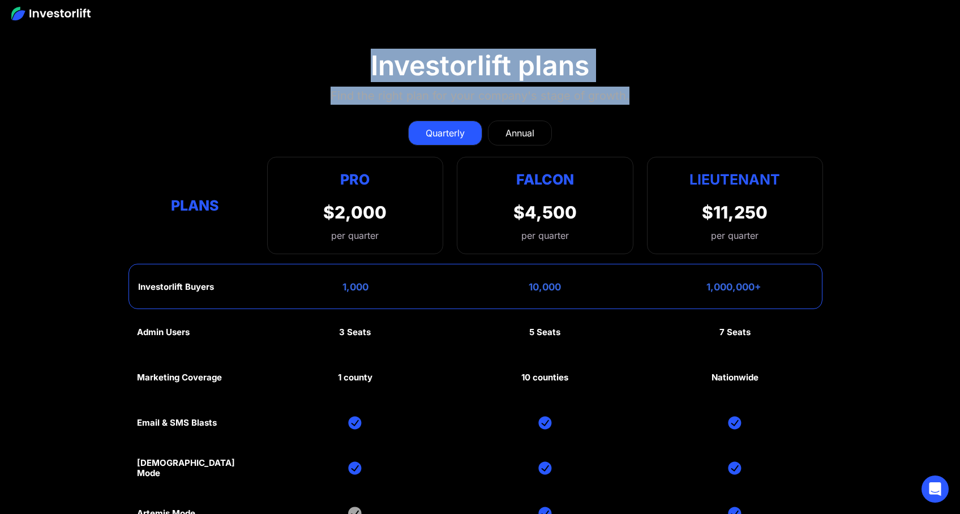
drag, startPoint x: 374, startPoint y: 65, endPoint x: 630, endPoint y: 87, distance: 257.5
click at [630, 87] on section "Investorlift plans Find the right plan for your company's stage of growth. Quar…" at bounding box center [480, 352] width 960 height 661
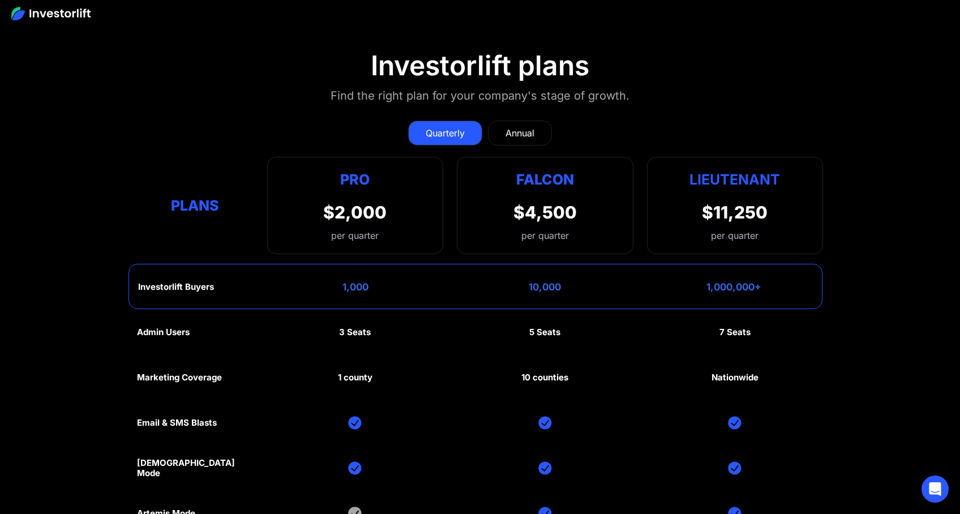
click at [650, 90] on section "Investorlift plans Find the right plan for your company's stage of growth. Quar…" at bounding box center [480, 352] width 960 height 661
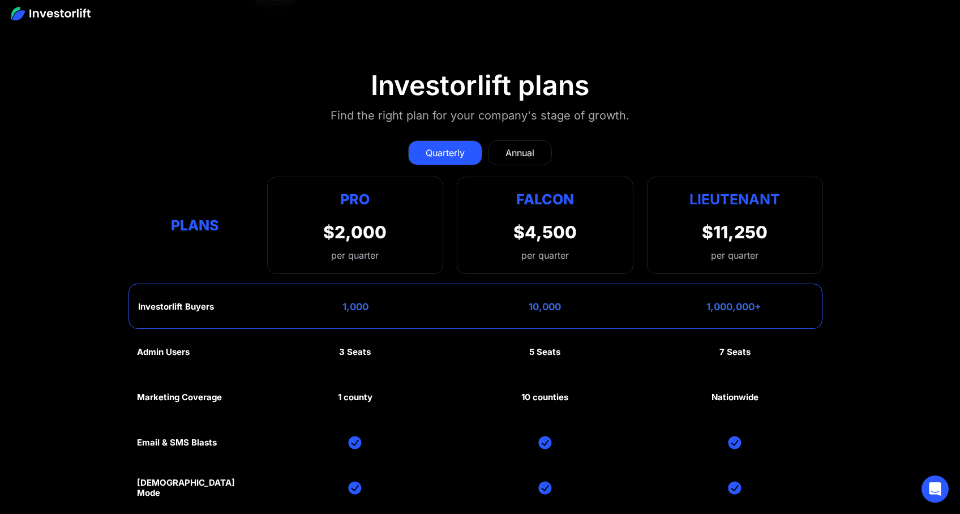
scroll to position [5273, 0]
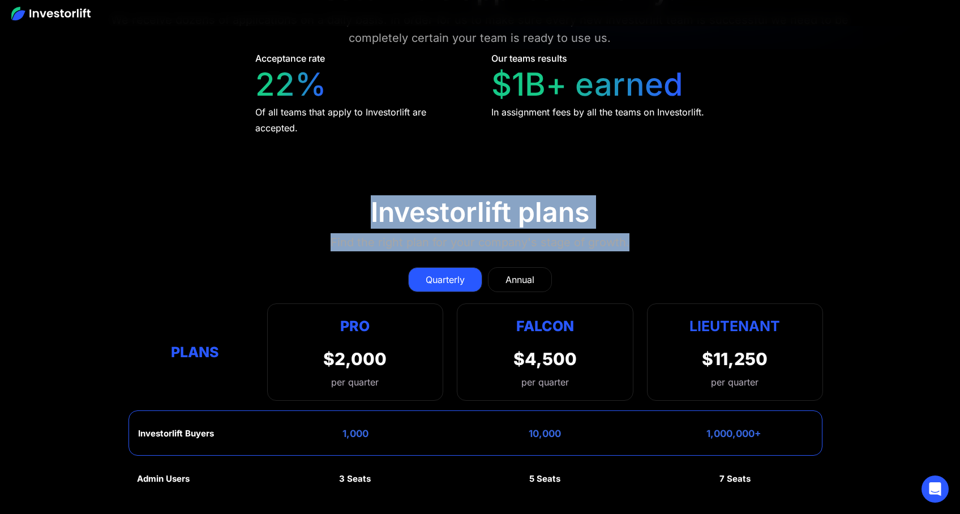
drag, startPoint x: 368, startPoint y: 208, endPoint x: 633, endPoint y: 237, distance: 266.6
click at [633, 237] on section "Investorlift plans Find the right plan for your company's stage of growth. Quar…" at bounding box center [480, 499] width 960 height 661
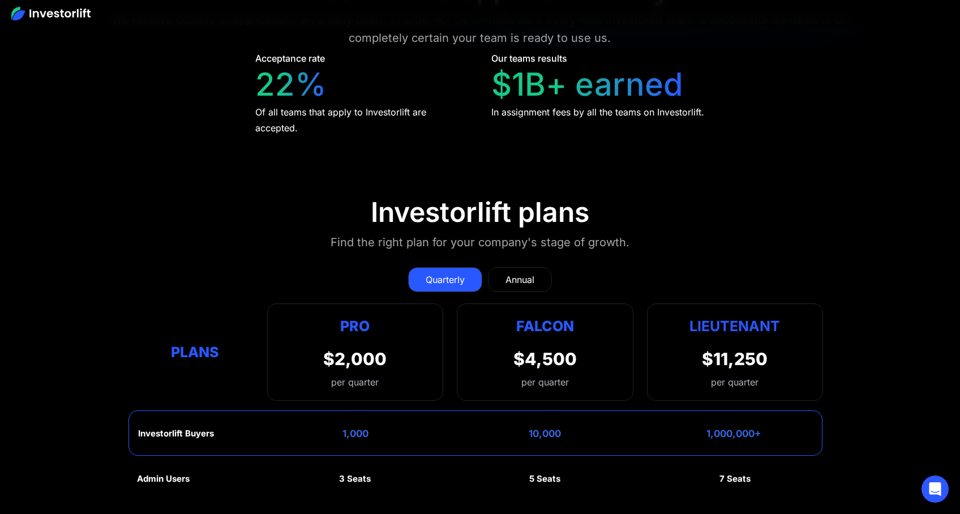
click at [680, 234] on section "Investorlift plans Find the right plan for your company's stage of growth. Quar…" at bounding box center [480, 499] width 960 height 661
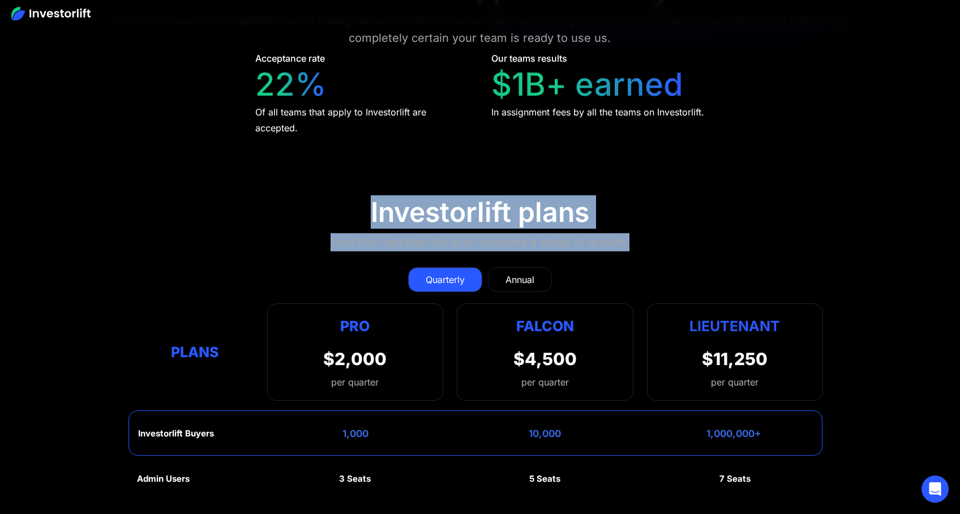
drag, startPoint x: 637, startPoint y: 236, endPoint x: 348, endPoint y: 199, distance: 291.2
click at [348, 199] on section "Investorlift plans Find the right plan for your company's stage of growth. Quar…" at bounding box center [480, 499] width 960 height 661
click at [347, 198] on section "Investorlift plans Find the right plan for your company's stage of growth. Quar…" at bounding box center [480, 499] width 960 height 661
drag, startPoint x: 379, startPoint y: 204, endPoint x: 698, endPoint y: 255, distance: 322.3
click at [698, 255] on section "Investorlift plans Find the right plan for your company's stage of growth. Quar…" at bounding box center [480, 499] width 960 height 661
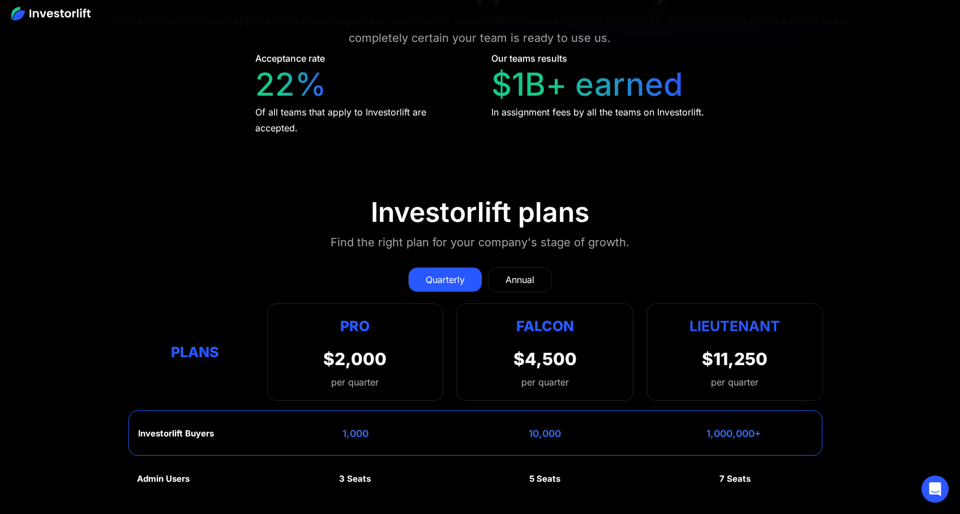
click at [705, 256] on div "Quarterly Annual Plans Pro $2,000 per quarter Pro Falcon Ltnt. Users 3 10 Unltd…" at bounding box center [480, 328] width 686 height 145
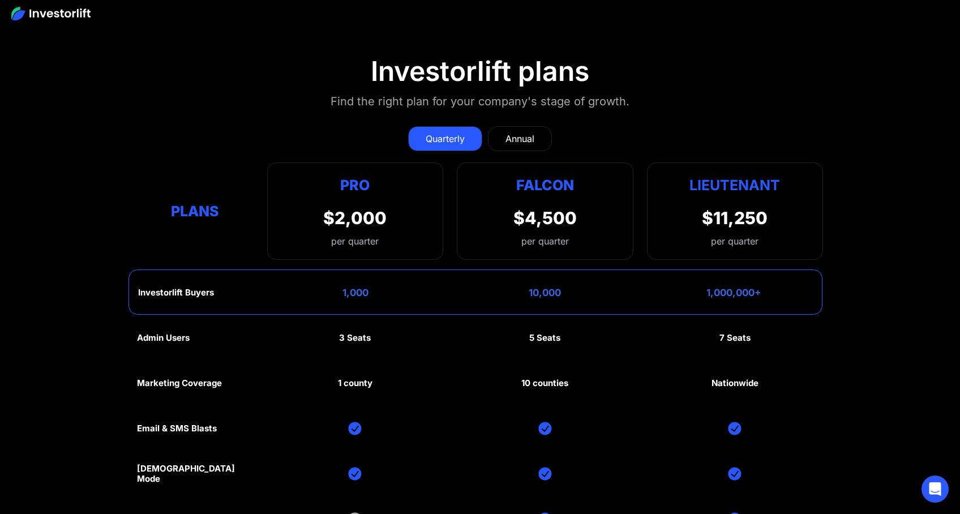
scroll to position [5430, 0]
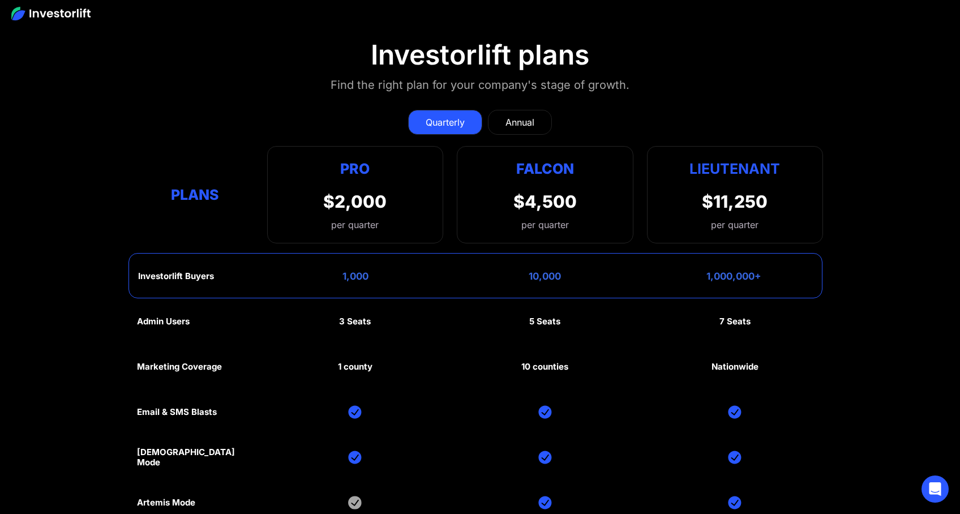
click at [751, 271] on div "1,000,000+" at bounding box center [734, 276] width 55 height 11
click at [840, 270] on section "Investorlift plans Find the right plan for your company's stage of growth. Quar…" at bounding box center [480, 341] width 960 height 661
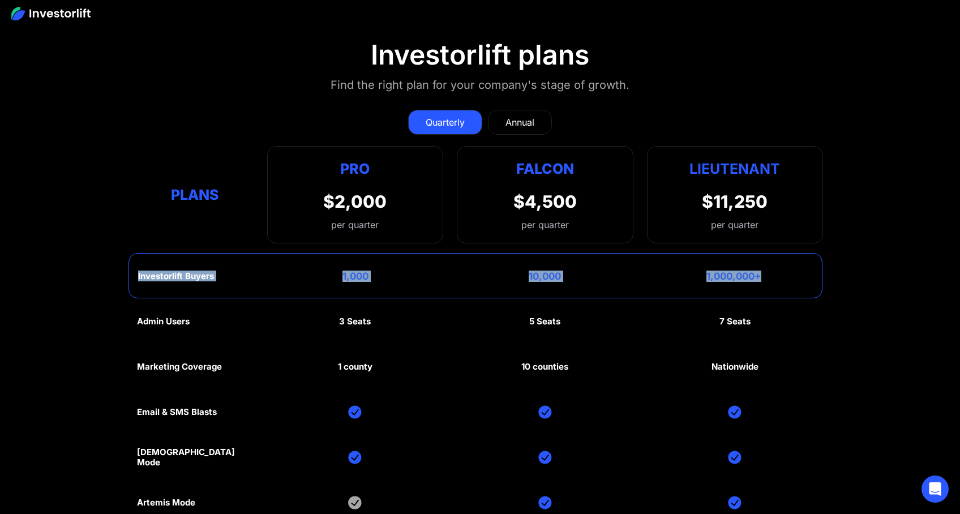
drag, startPoint x: 735, startPoint y: 273, endPoint x: 46, endPoint y: 253, distance: 689.4
click at [46, 253] on section "Investorlift plans Find the right plan for your company's stage of growth. Quar…" at bounding box center [480, 341] width 960 height 661
click at [142, 219] on div "Plans Pro $2,000 per quarter Pro Falcon Ltnt. Users 3 10 Unltd Buyer Limit 100k…" at bounding box center [480, 194] width 686 height 97
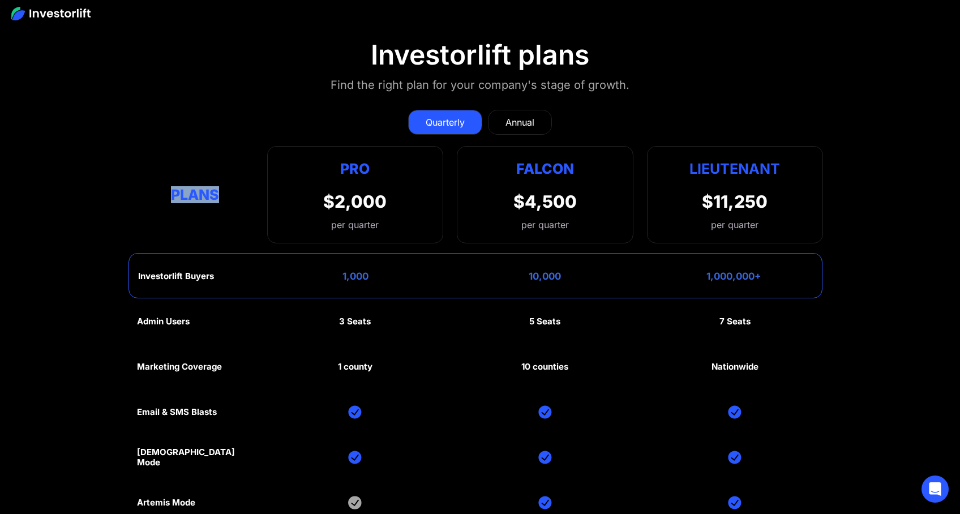
drag, startPoint x: 172, startPoint y: 187, endPoint x: 248, endPoint y: 189, distance: 76.5
click at [243, 189] on div "Plans" at bounding box center [195, 194] width 117 height 22
click at [347, 164] on div "Pro" at bounding box center [354, 169] width 63 height 22
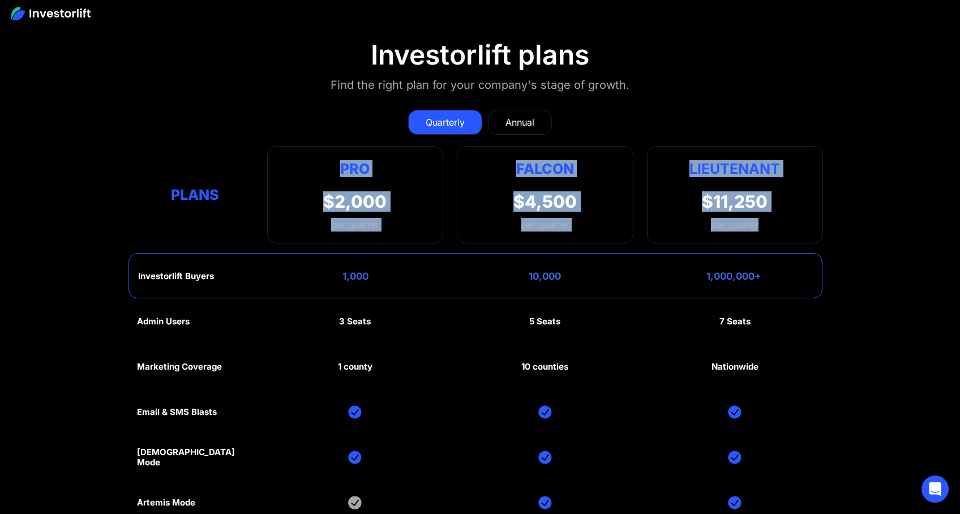
drag, startPoint x: 340, startPoint y: 161, endPoint x: 761, endPoint y: 227, distance: 426.5
click at [761, 227] on div "Plans Pro $2,000 per quarter Pro Falcon Ltnt. Users 3 10 Unltd Buyer Limit 100k…" at bounding box center [480, 194] width 686 height 97
click at [779, 227] on div "Lieutenant $11,250 per quarter" at bounding box center [735, 194] width 176 height 97
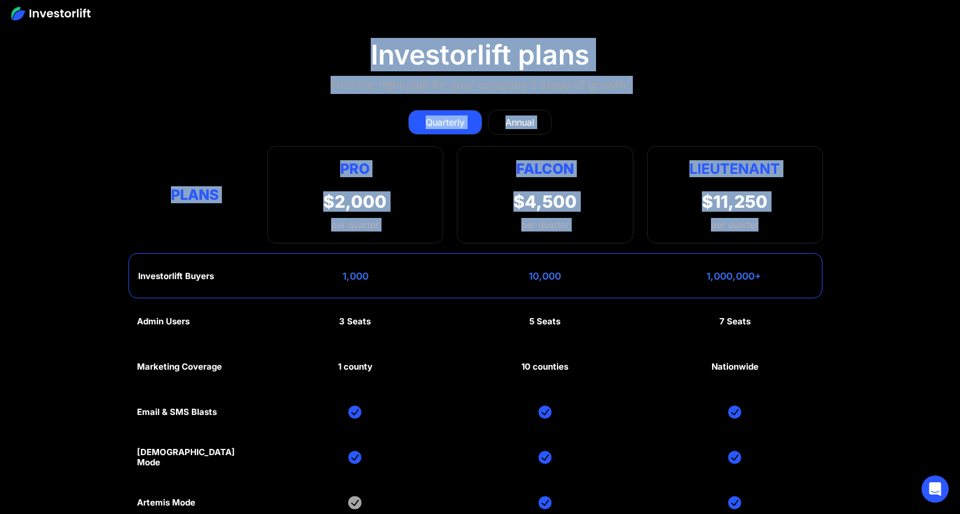
drag, startPoint x: 766, startPoint y: 225, endPoint x: 371, endPoint y: 40, distance: 436.0
click at [371, 40] on section "Investorlift plans Find the right plan for your company's stage of growth. Quar…" at bounding box center [480, 341] width 960 height 661
click at [353, 42] on section "Investorlift plans Find the right plan for your company's stage of growth. Quar…" at bounding box center [480, 341] width 960 height 661
drag, startPoint x: 370, startPoint y: 40, endPoint x: 770, endPoint y: 221, distance: 438.2
click at [762, 220] on section "Investorlift plans Find the right plan for your company's stage of growth. Quar…" at bounding box center [480, 341] width 960 height 661
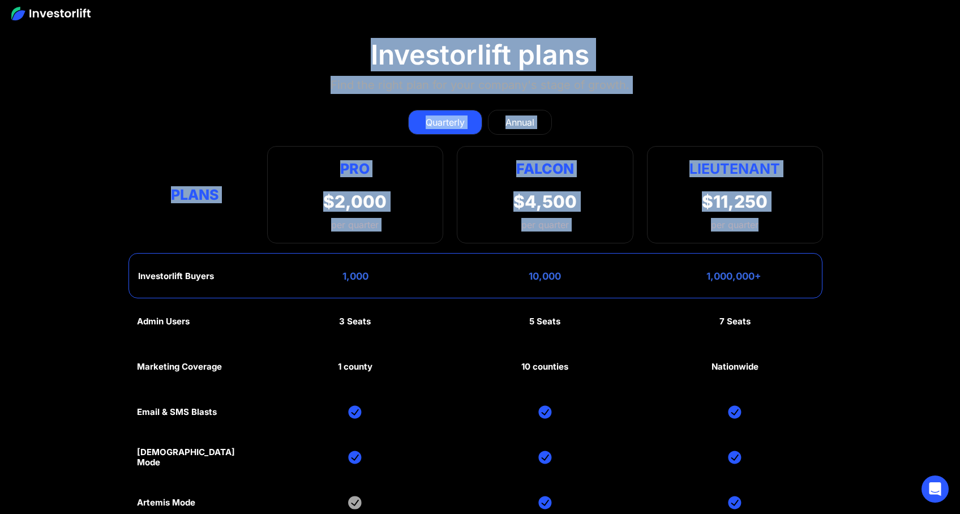
click at [793, 221] on div "Lieutenant $11,250 per quarter" at bounding box center [735, 194] width 176 height 97
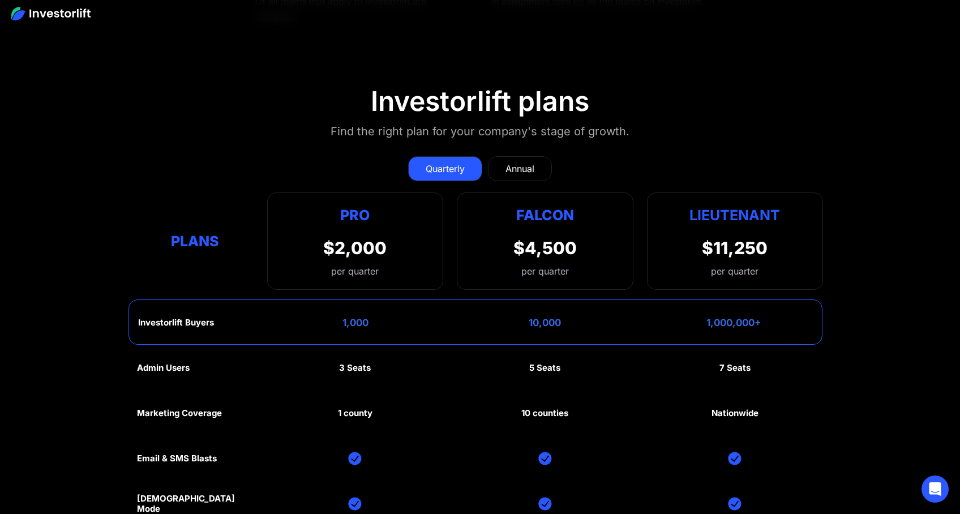
scroll to position [5372, 0]
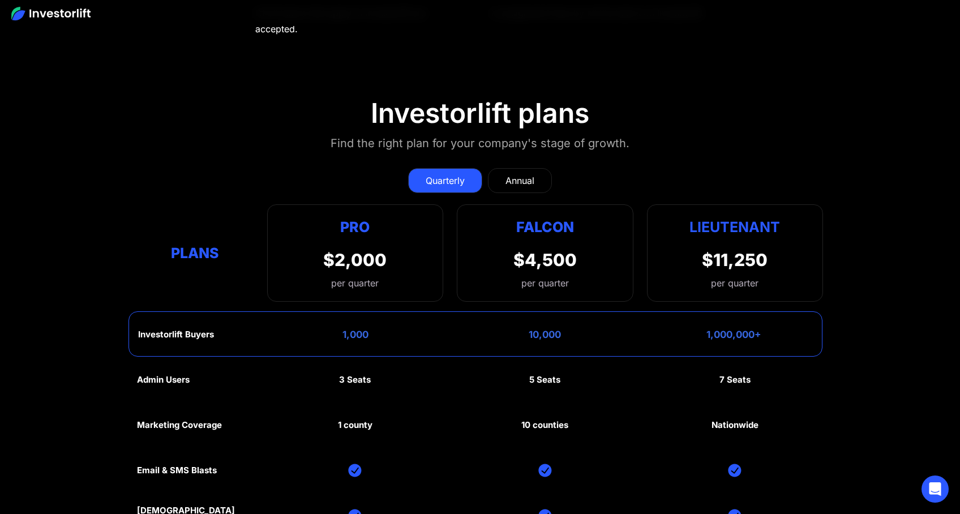
click at [526, 174] on div "Annual" at bounding box center [520, 181] width 29 height 14
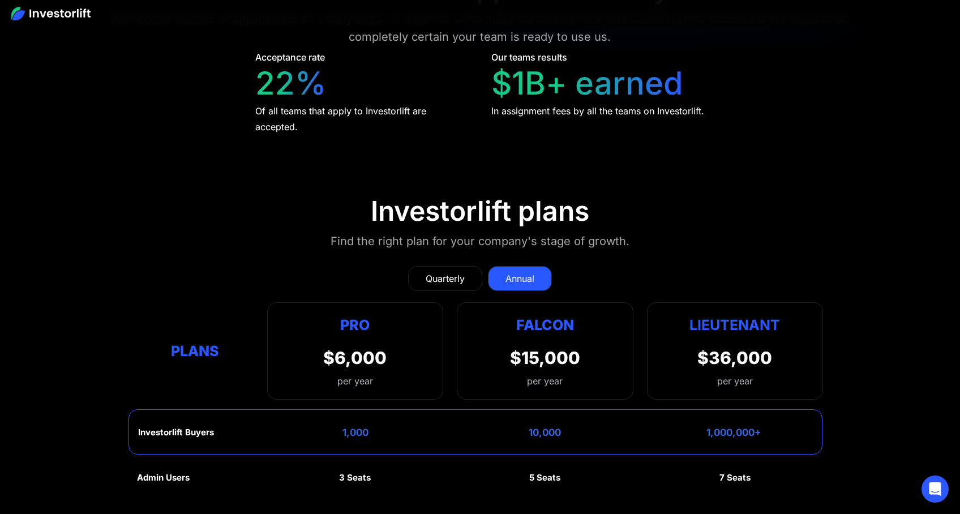
scroll to position [5406, 0]
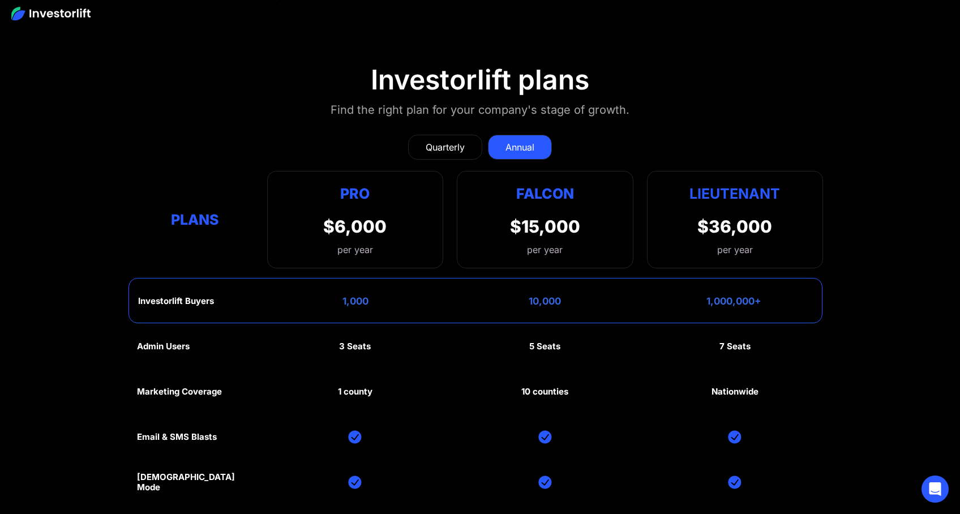
click at [454, 140] on div "Quarterly" at bounding box center [445, 147] width 39 height 14
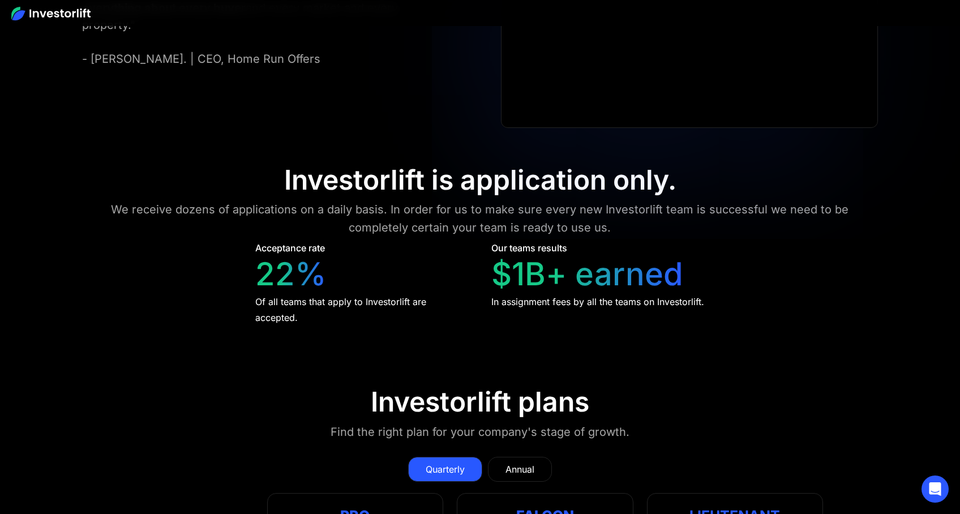
scroll to position [5107, 0]
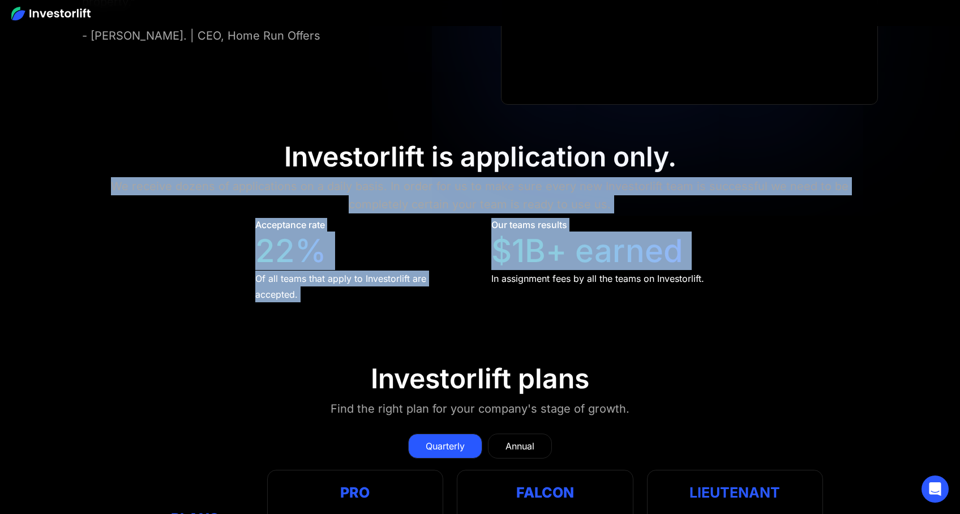
drag, startPoint x: 665, startPoint y: 254, endPoint x: 231, endPoint y: 140, distance: 449.0
click at [362, 184] on div "We receive dozens of applications on a daily basis. In order for us to make sur…" at bounding box center [480, 195] width 768 height 36
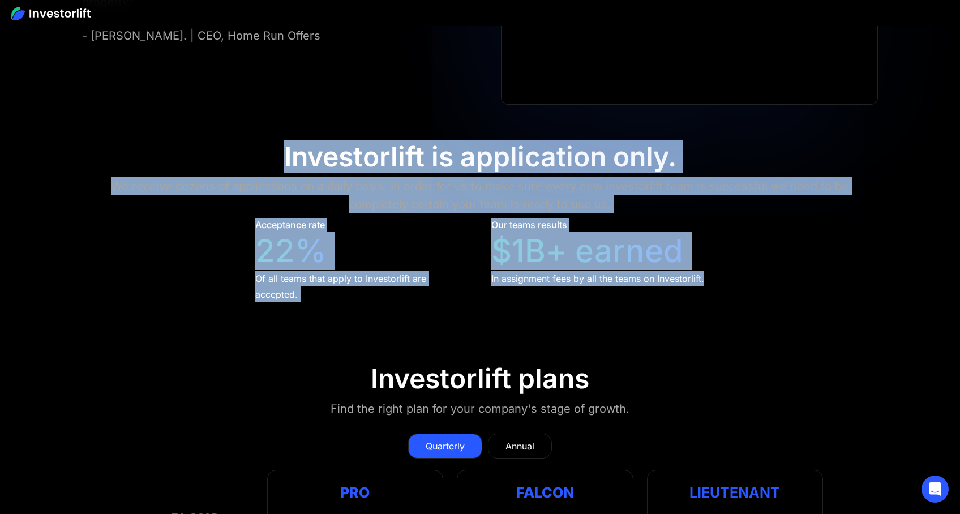
drag, startPoint x: 279, startPoint y: 147, endPoint x: 791, endPoint y: 296, distance: 533.1
drag, startPoint x: 802, startPoint y: 302, endPoint x: 680, endPoint y: 288, distance: 123.1
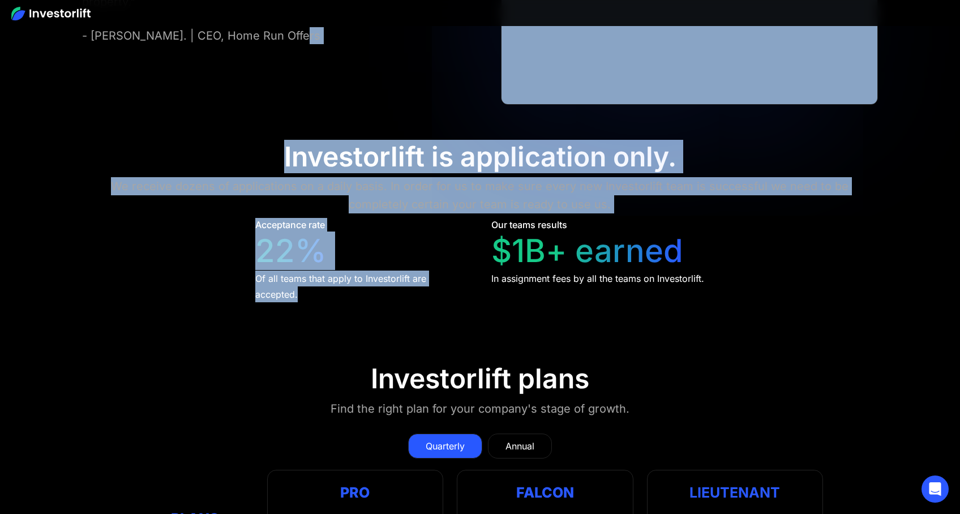
drag, startPoint x: 318, startPoint y: 294, endPoint x: 253, endPoint y: 127, distance: 179.3
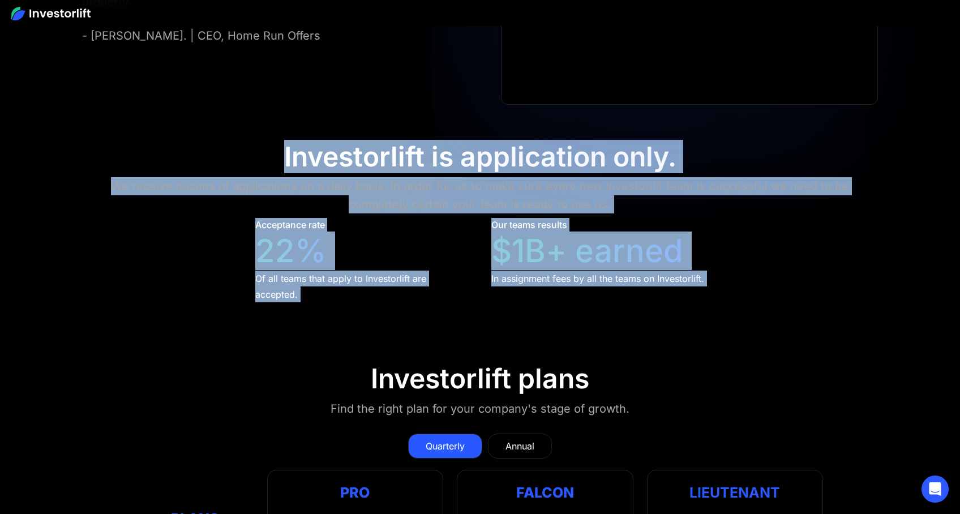
drag, startPoint x: 277, startPoint y: 149, endPoint x: 395, endPoint y: 335, distance: 219.9
